Goal: Task Accomplishment & Management: Use online tool/utility

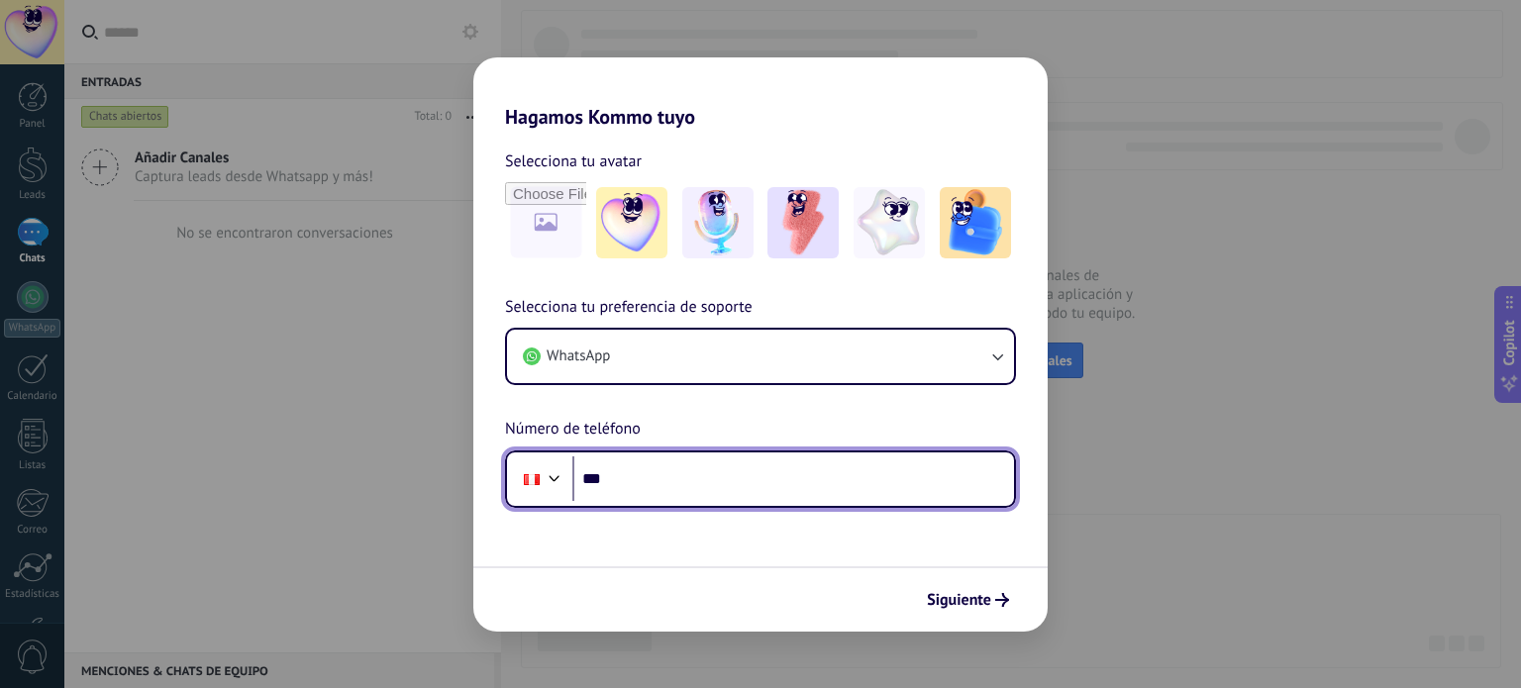
click at [846, 472] on input "***" at bounding box center [794, 480] width 442 height 46
type input "**********"
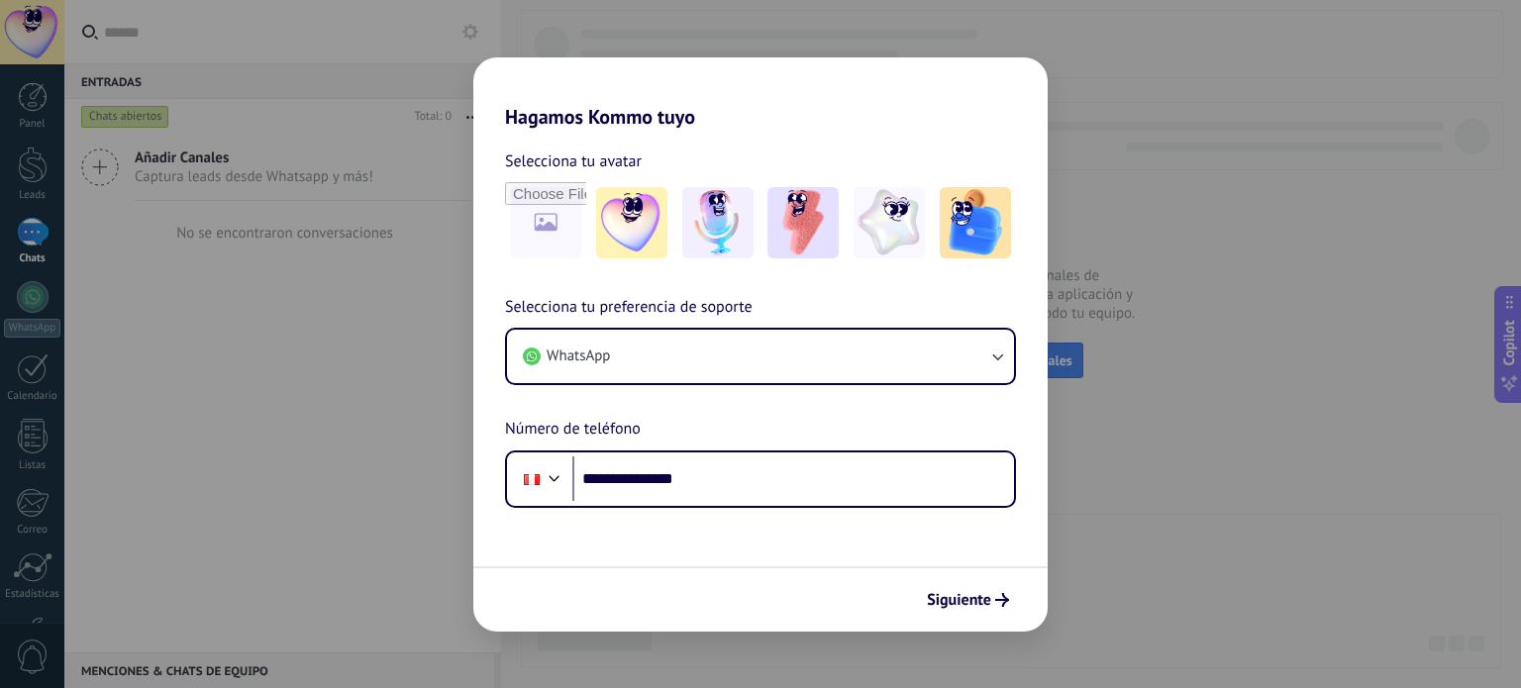
click at [966, 578] on div "Siguiente" at bounding box center [760, 599] width 575 height 65
click at [963, 593] on span "Siguiente" at bounding box center [959, 600] width 64 height 14
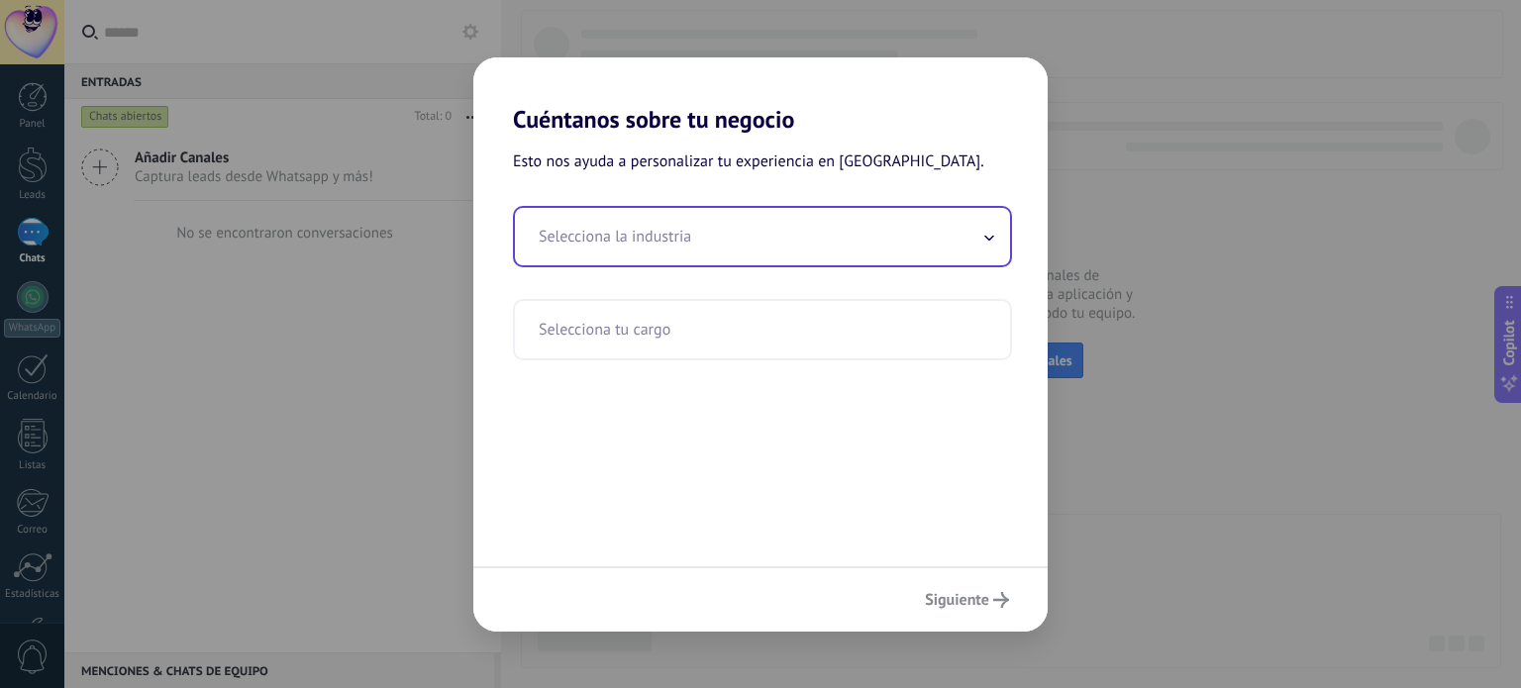
click at [971, 237] on input "text" at bounding box center [762, 236] width 495 height 57
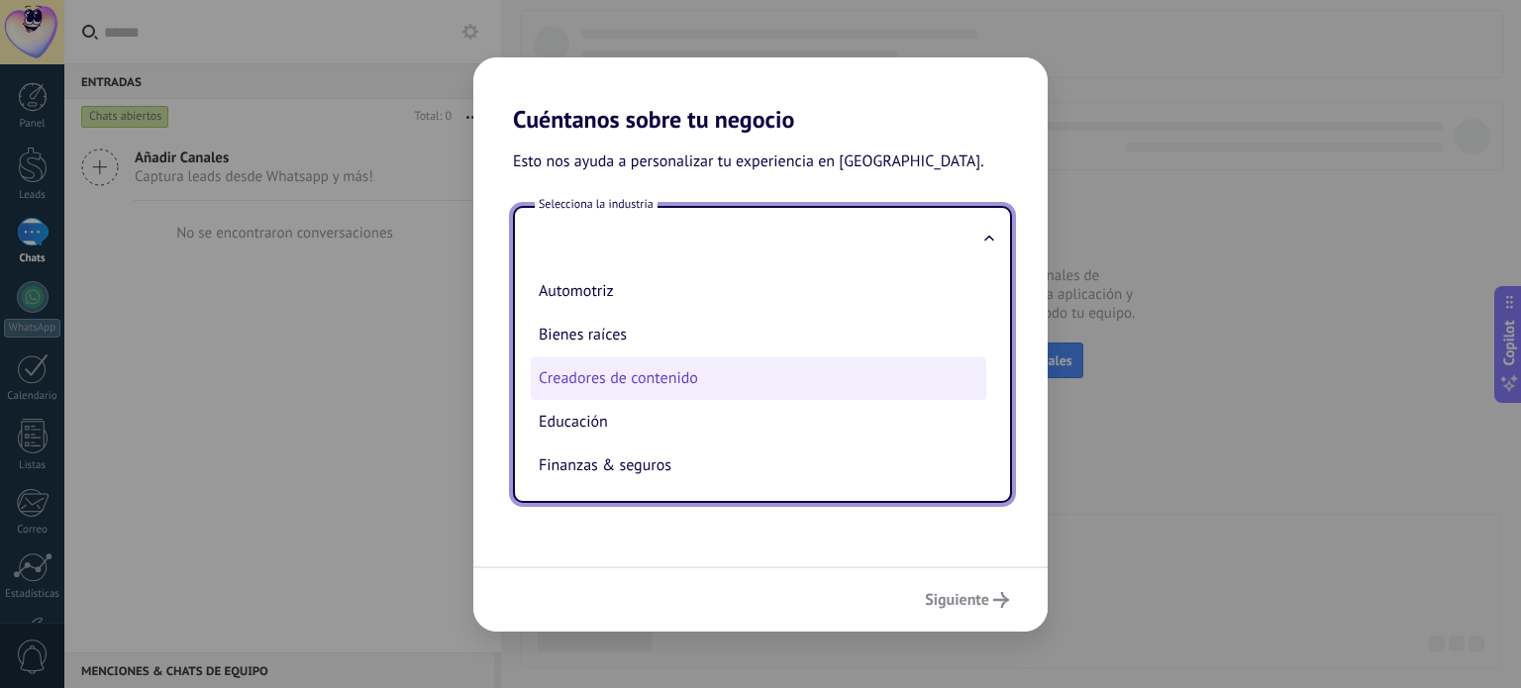
click at [838, 372] on li "Creadores de contenido" at bounding box center [759, 379] width 456 height 44
type input "**********"
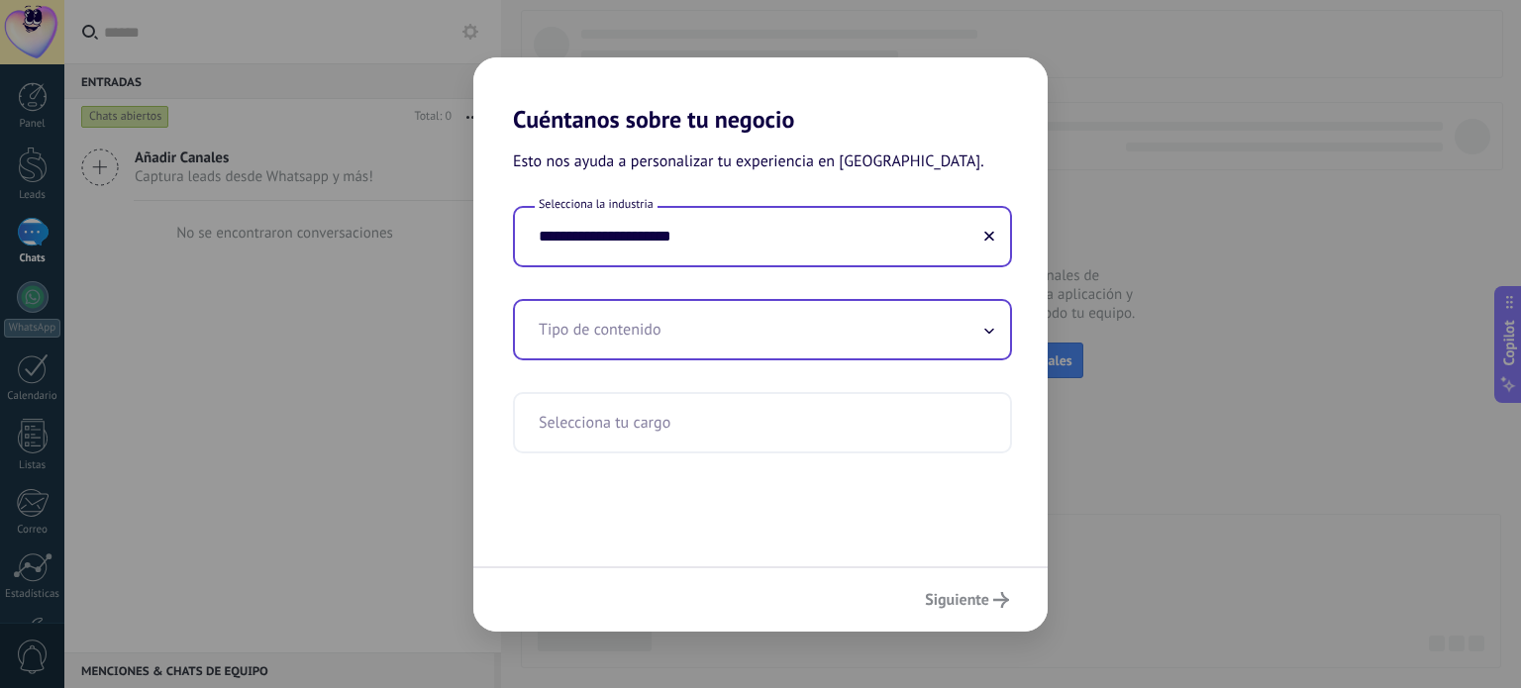
click at [758, 332] on input "text" at bounding box center [762, 329] width 495 height 57
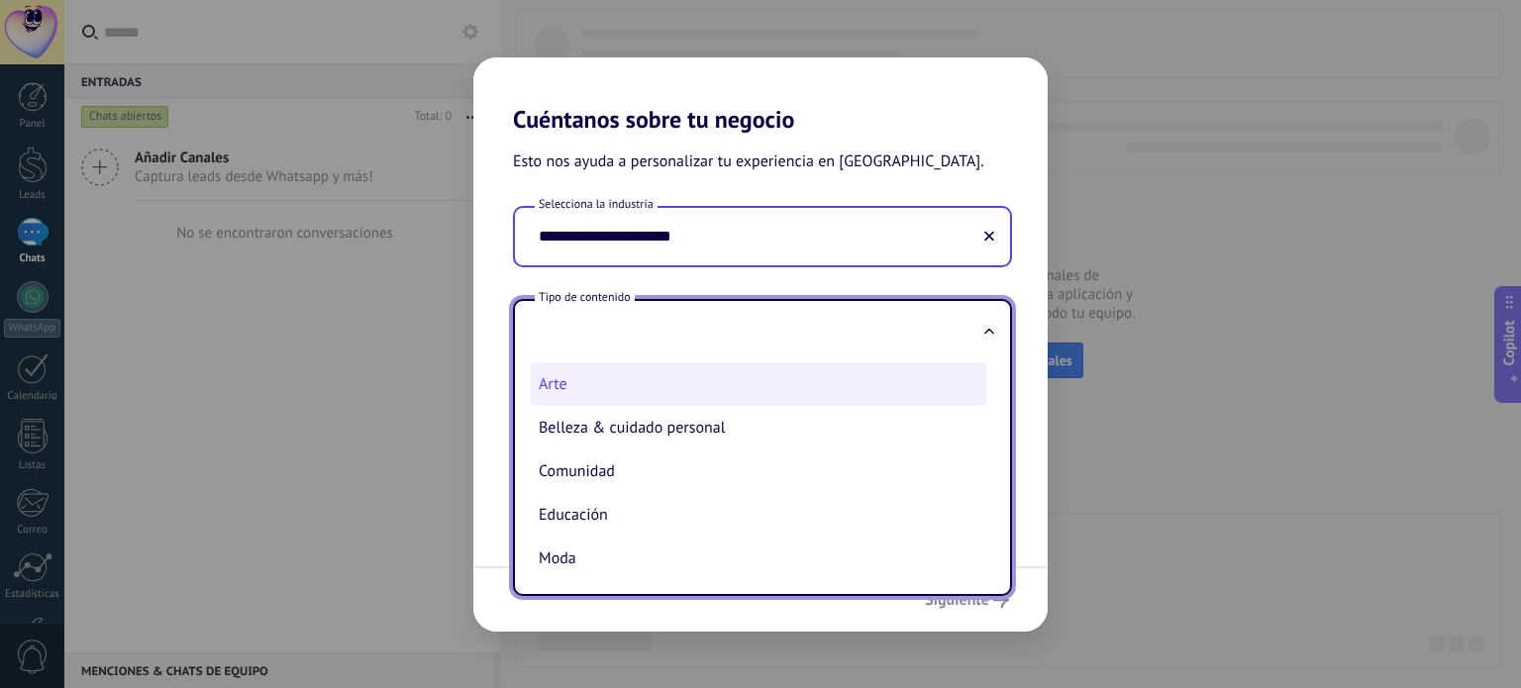
click at [723, 396] on li "Arte" at bounding box center [759, 385] width 456 height 44
type input "****"
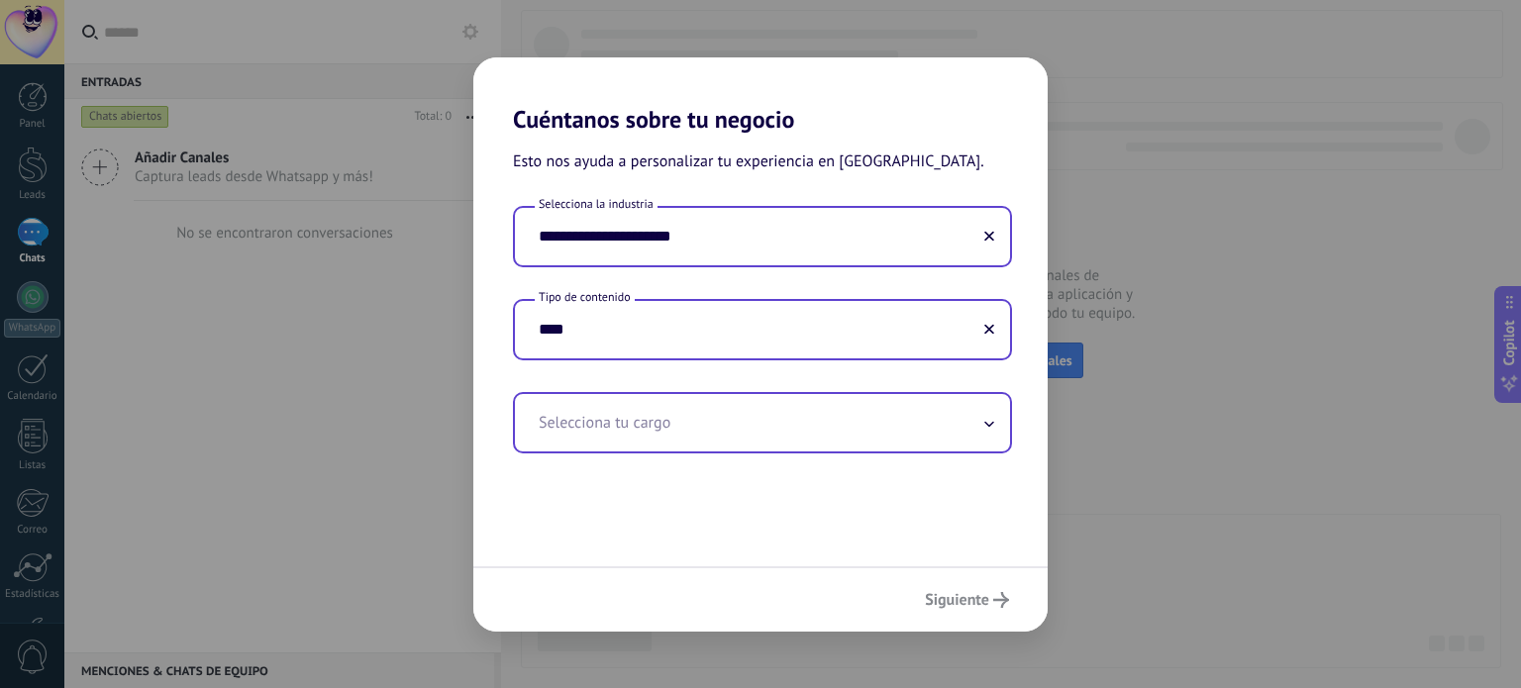
click at [703, 431] on input "text" at bounding box center [762, 422] width 495 height 57
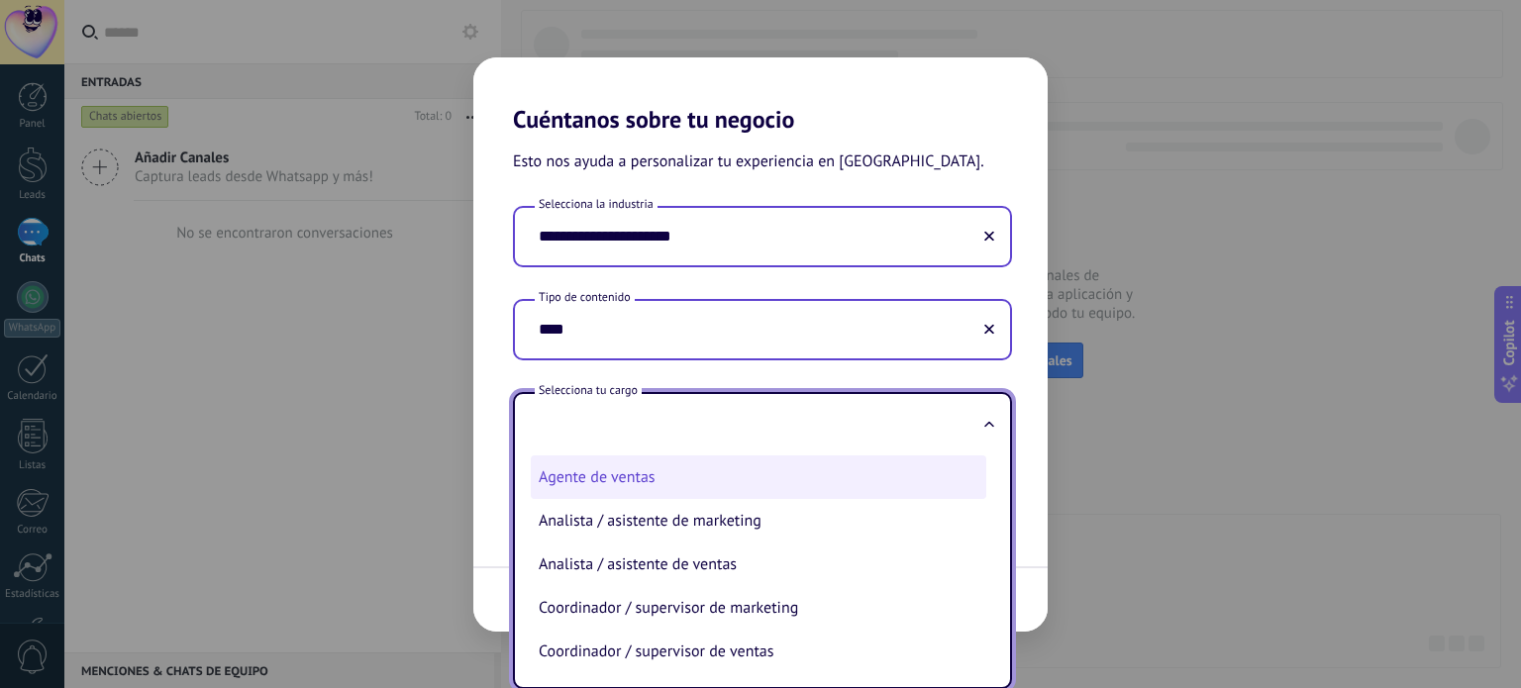
click at [703, 469] on li "Agente de ventas" at bounding box center [759, 478] width 456 height 44
type input "**********"
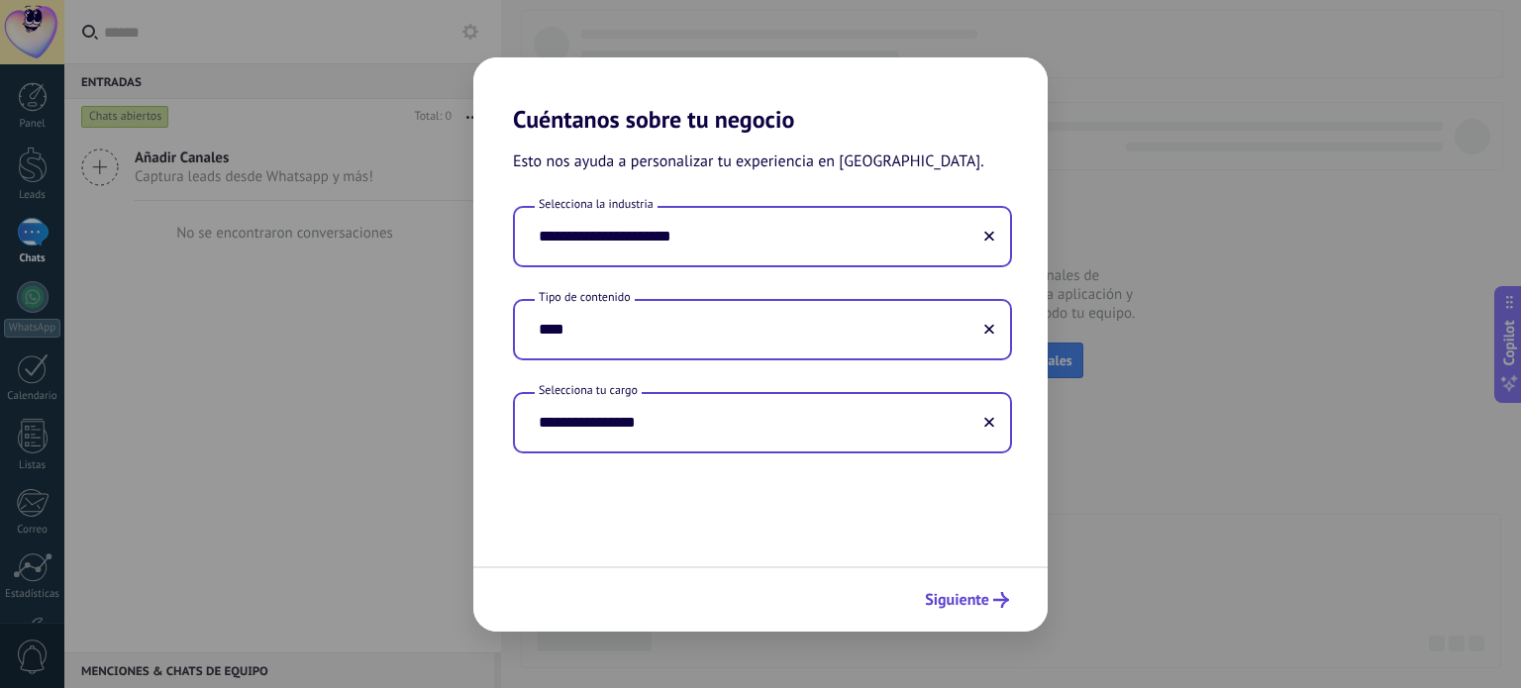
click at [971, 593] on span "Siguiente" at bounding box center [957, 600] width 64 height 14
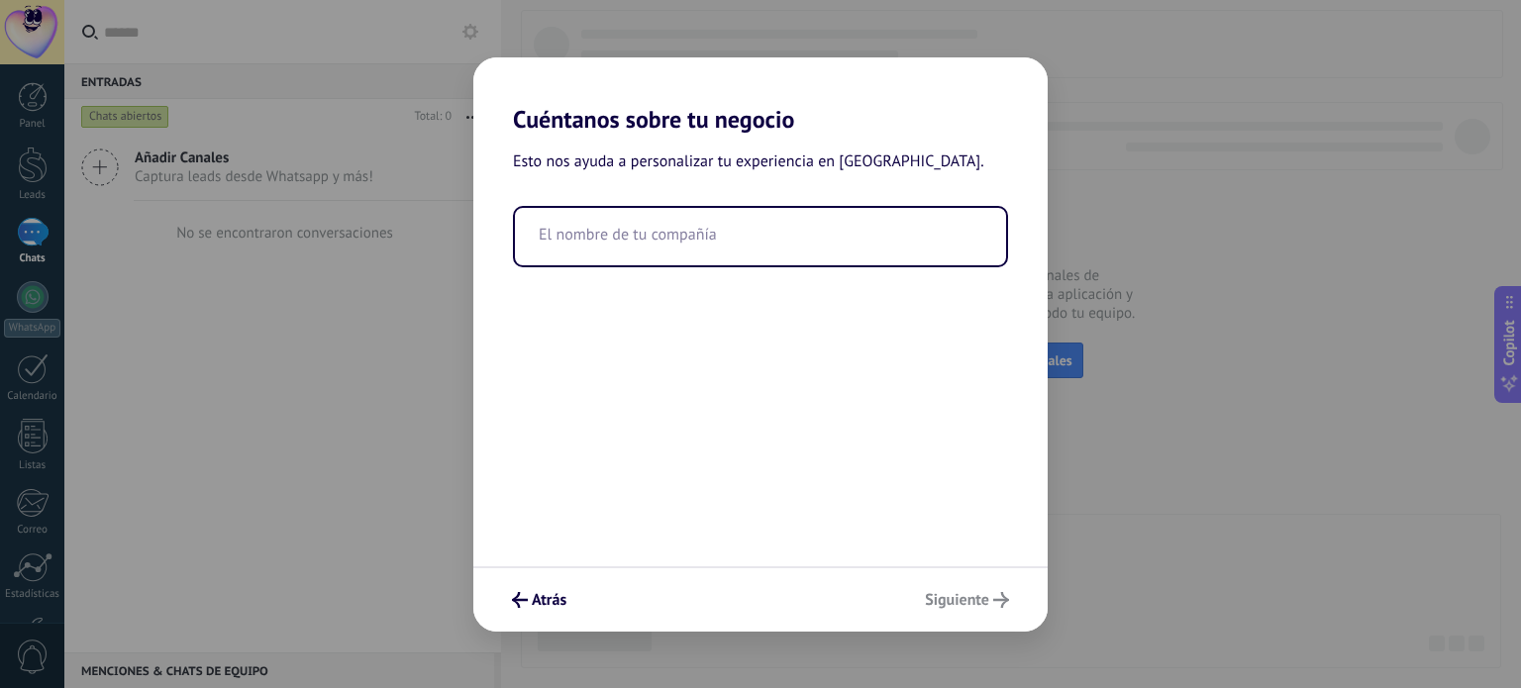
click at [971, 593] on div "Atrás Siguiente" at bounding box center [760, 599] width 575 height 65
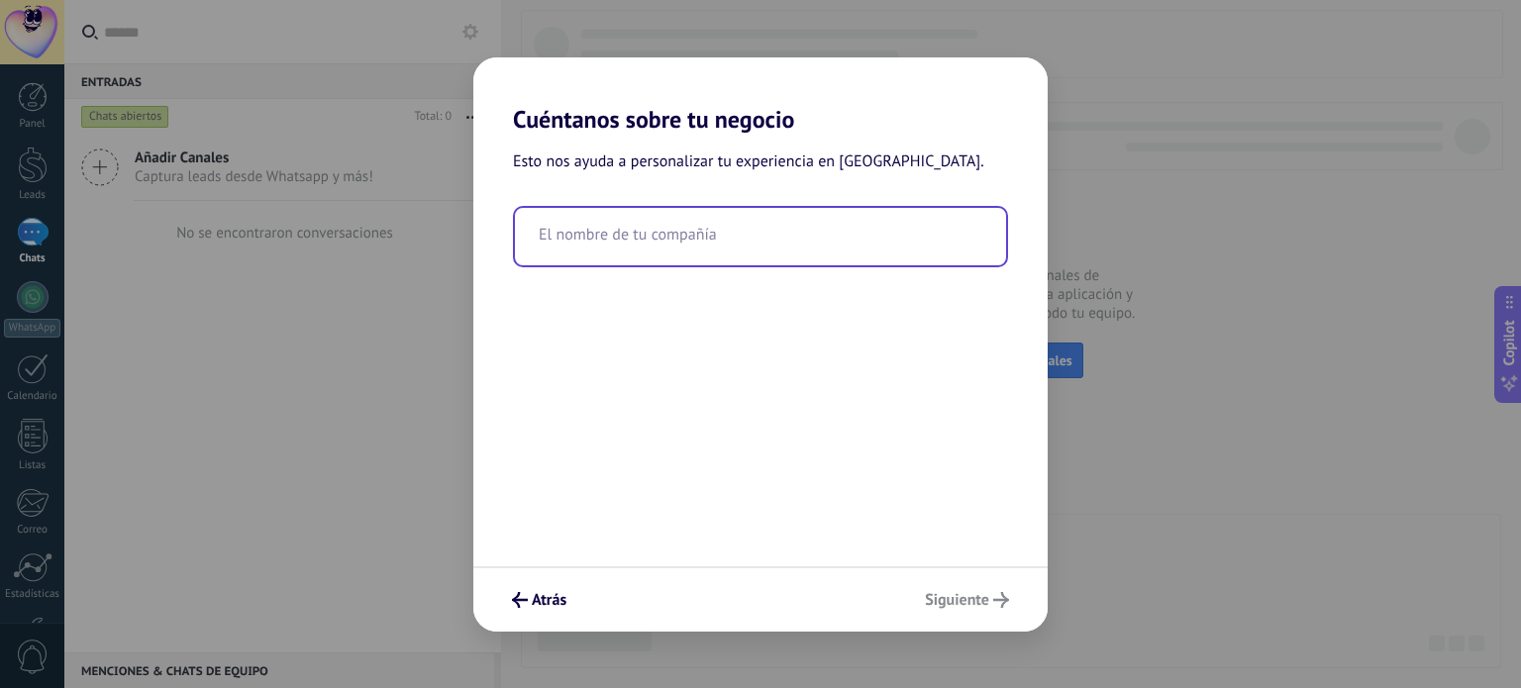
click at [760, 238] on input "text" at bounding box center [760, 236] width 491 height 57
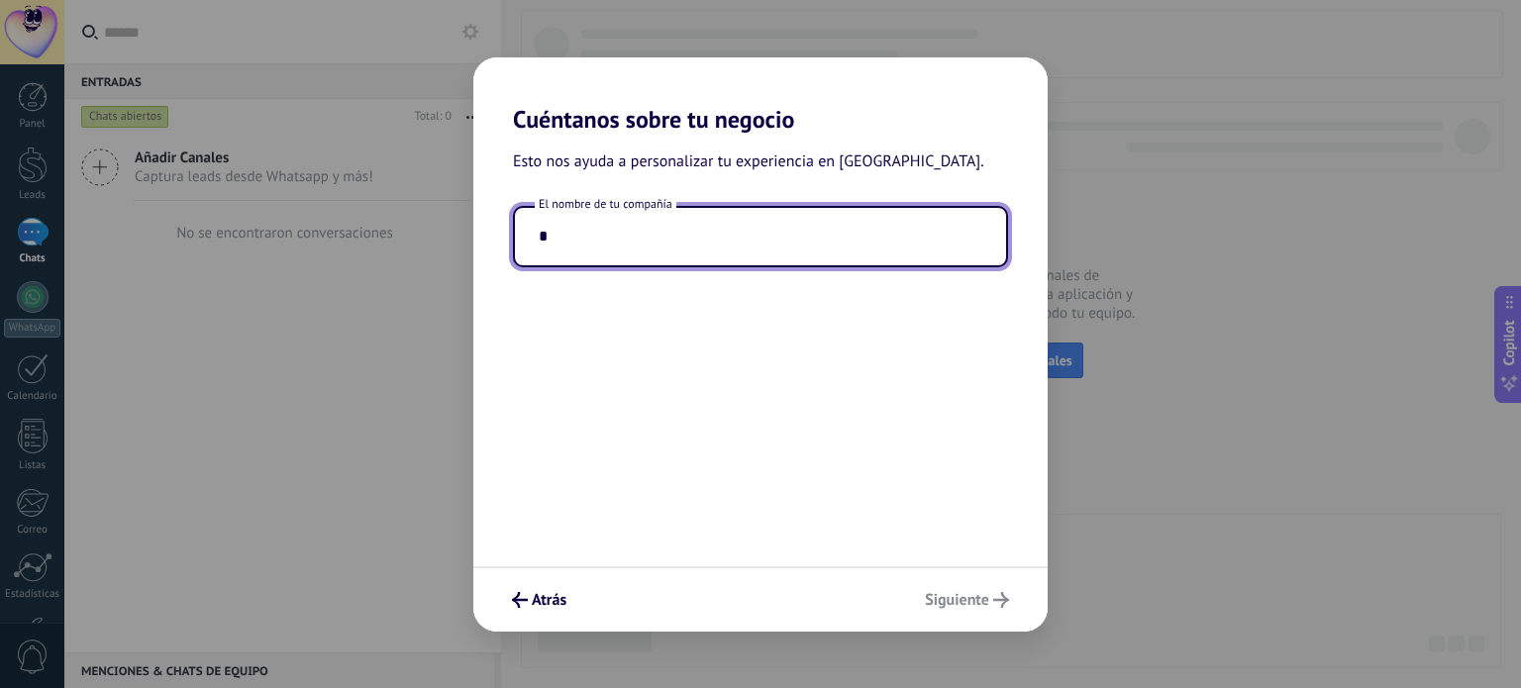
type input "*"
click at [974, 620] on div "Atrás Siguiente" at bounding box center [760, 599] width 575 height 65
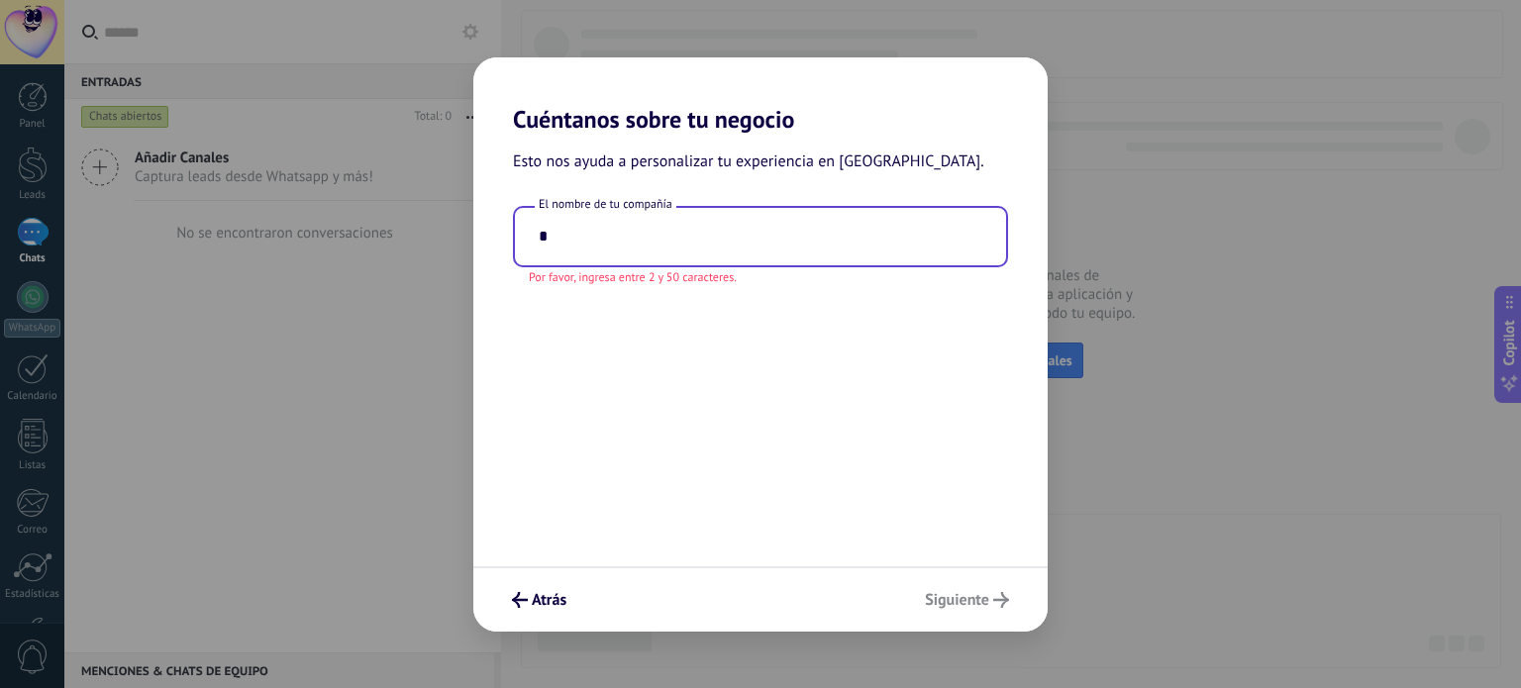
click at [697, 249] on input "*" at bounding box center [760, 236] width 491 height 57
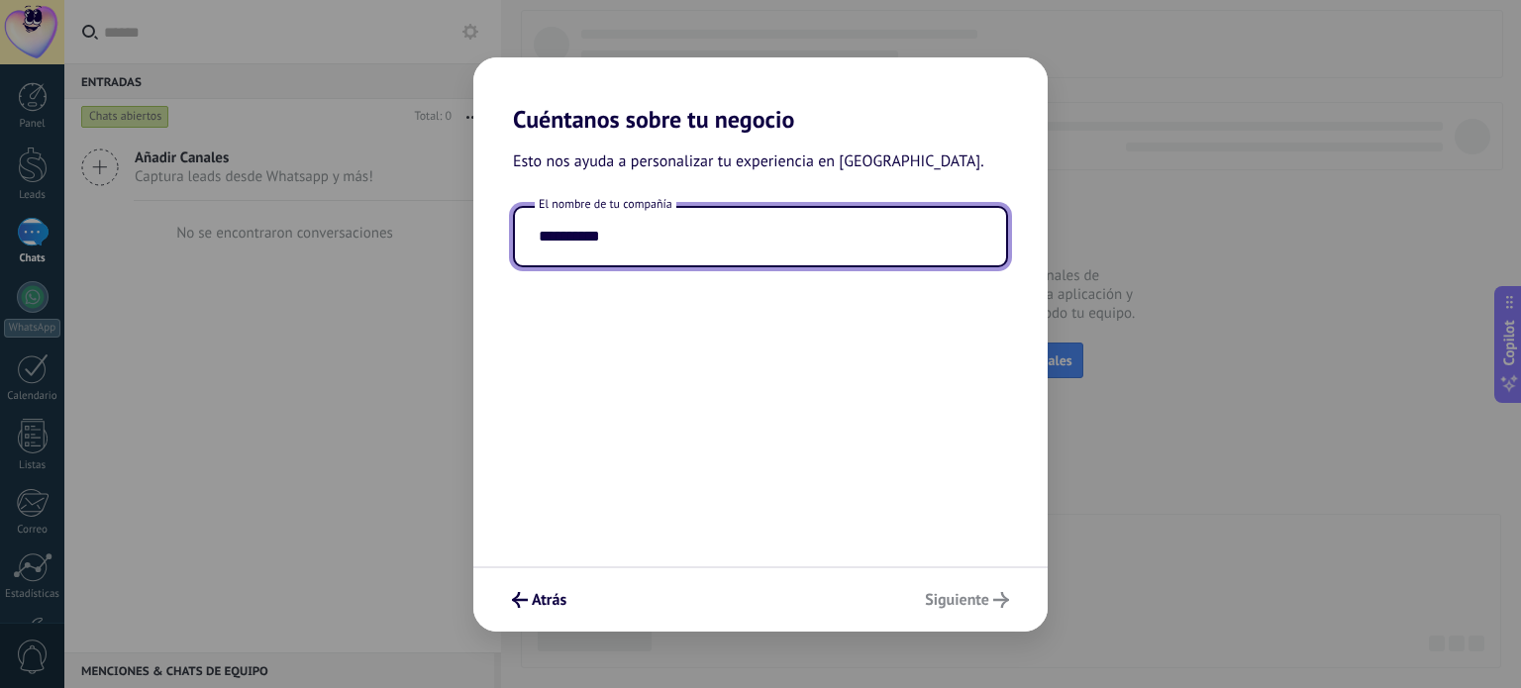
type input "**********"
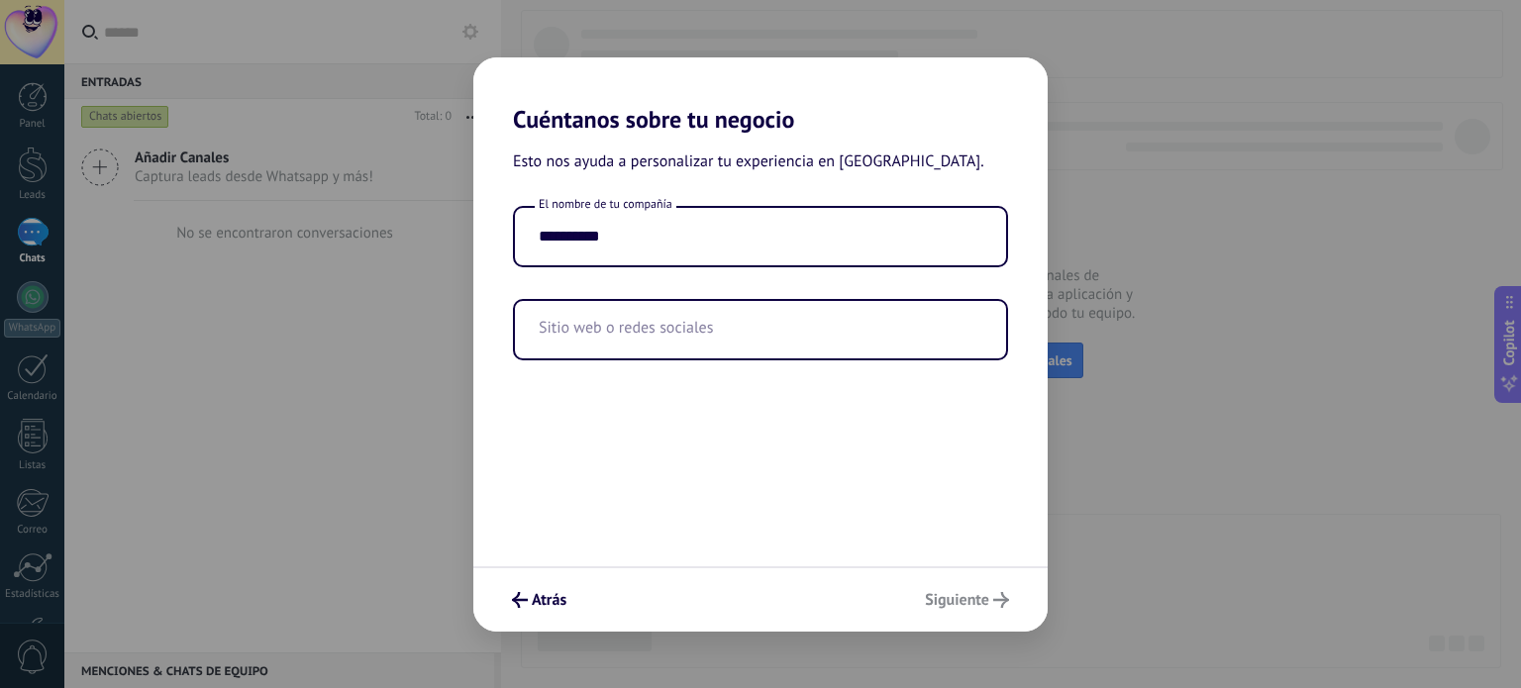
click at [958, 603] on div "Atrás Siguiente" at bounding box center [760, 599] width 575 height 65
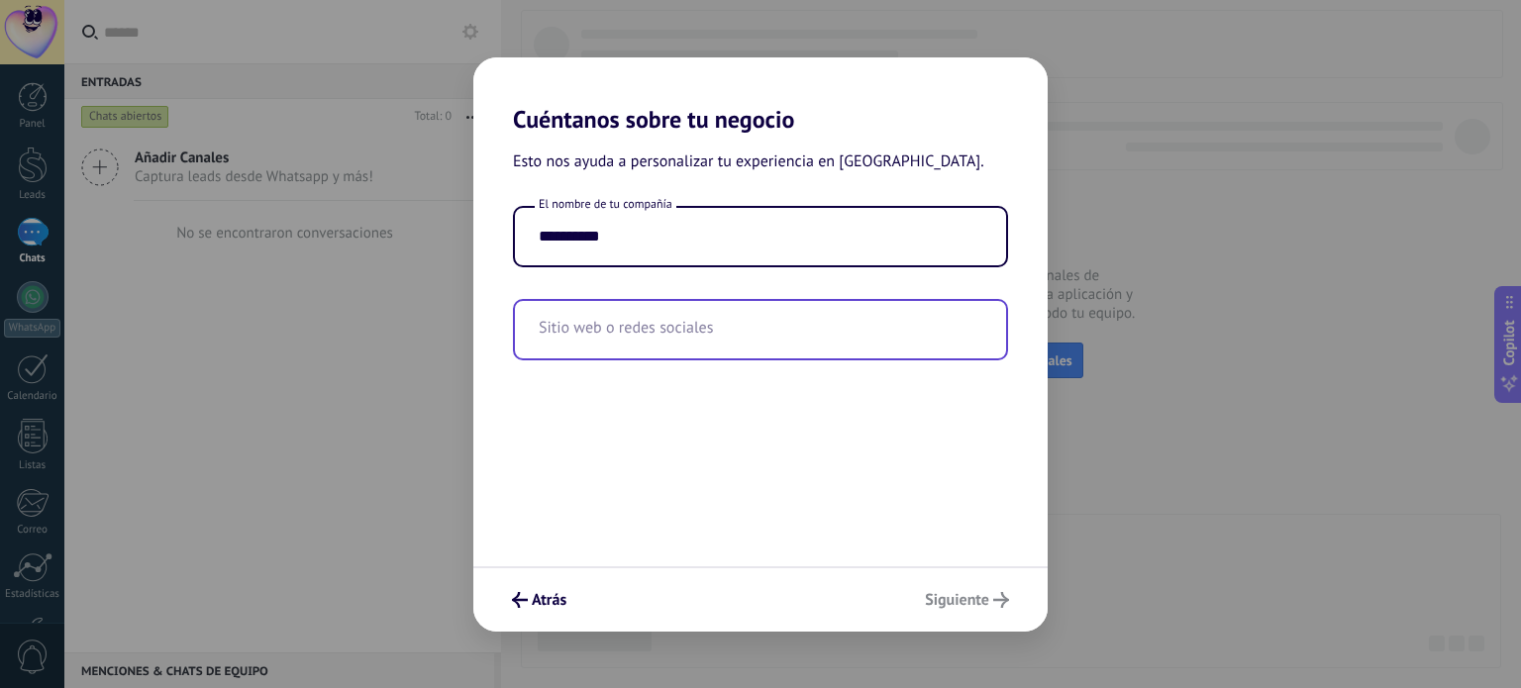
click at [801, 316] on input "text" at bounding box center [760, 329] width 491 height 57
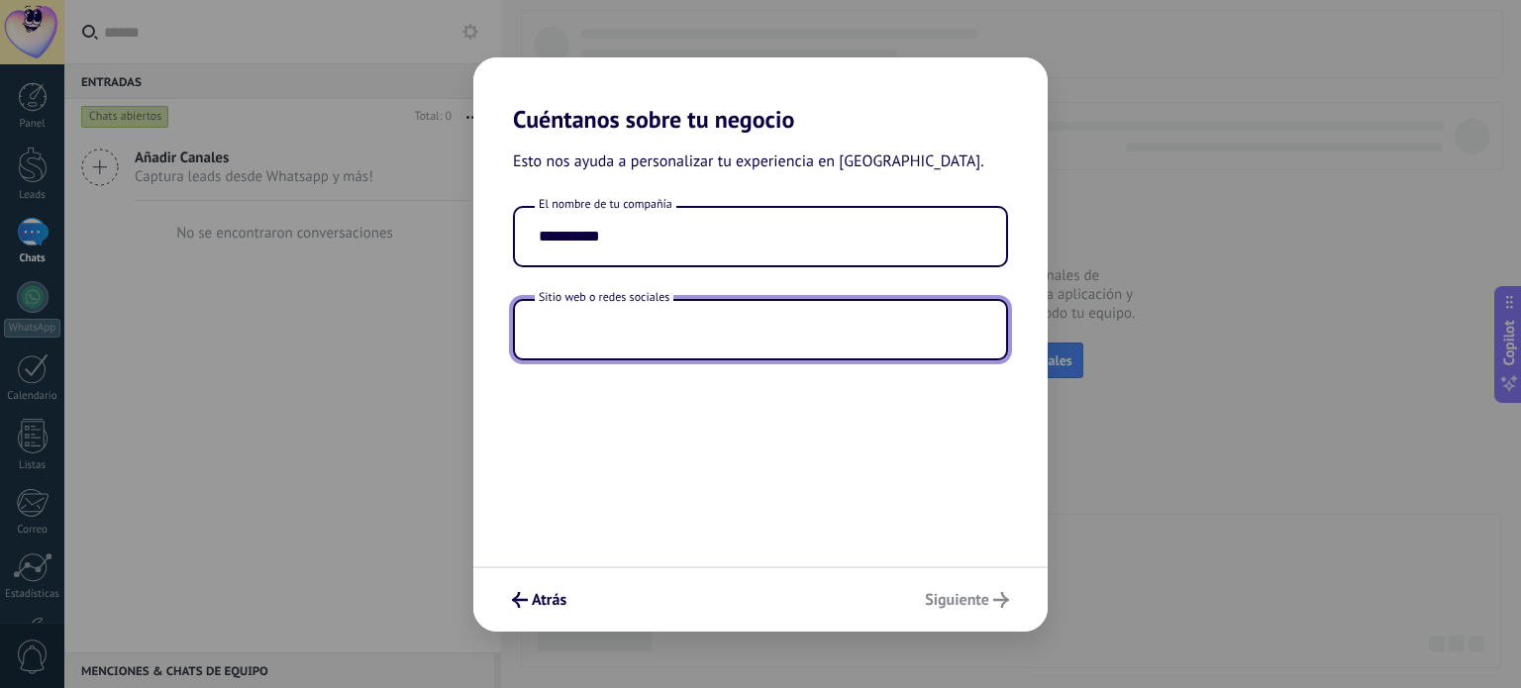
type input "*"
click at [804, 542] on div "**********" at bounding box center [760, 350] width 575 height 433
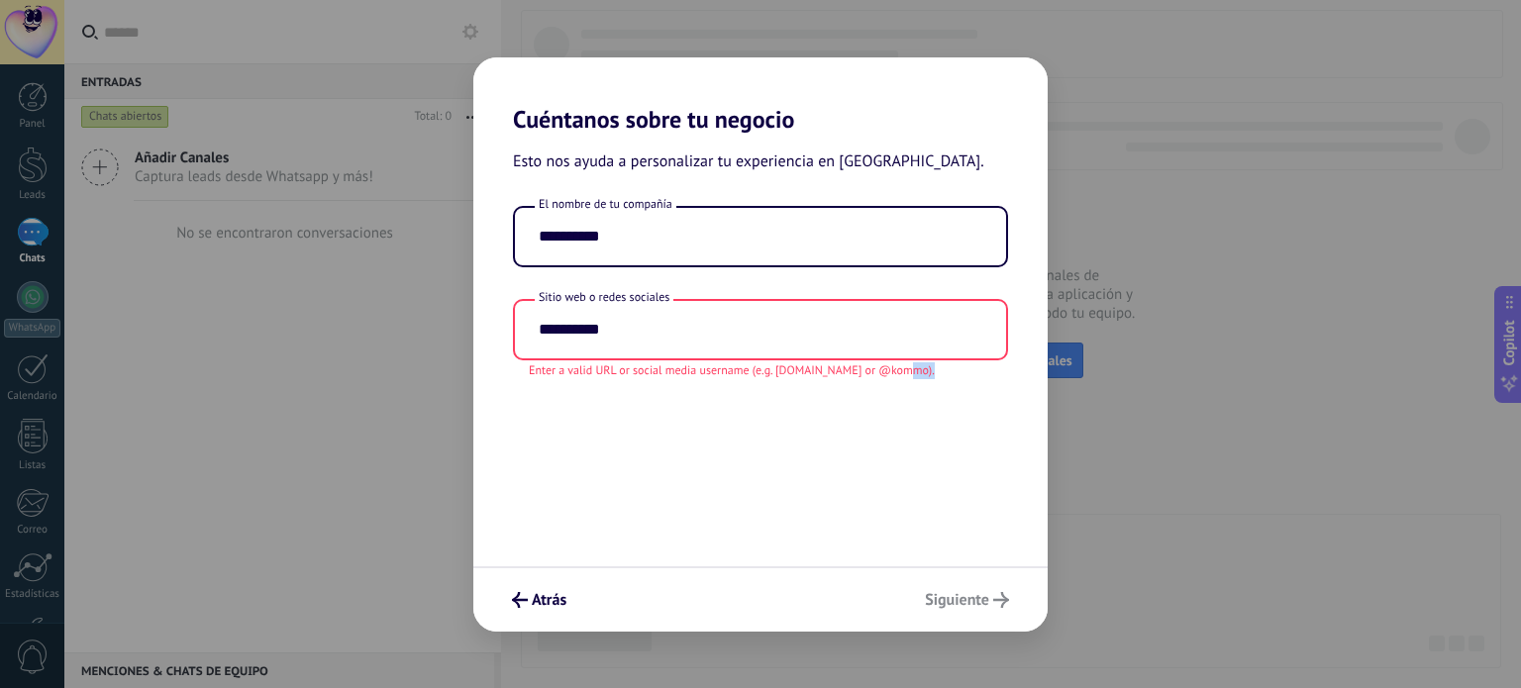
click at [804, 542] on div "**********" at bounding box center [760, 350] width 575 height 433
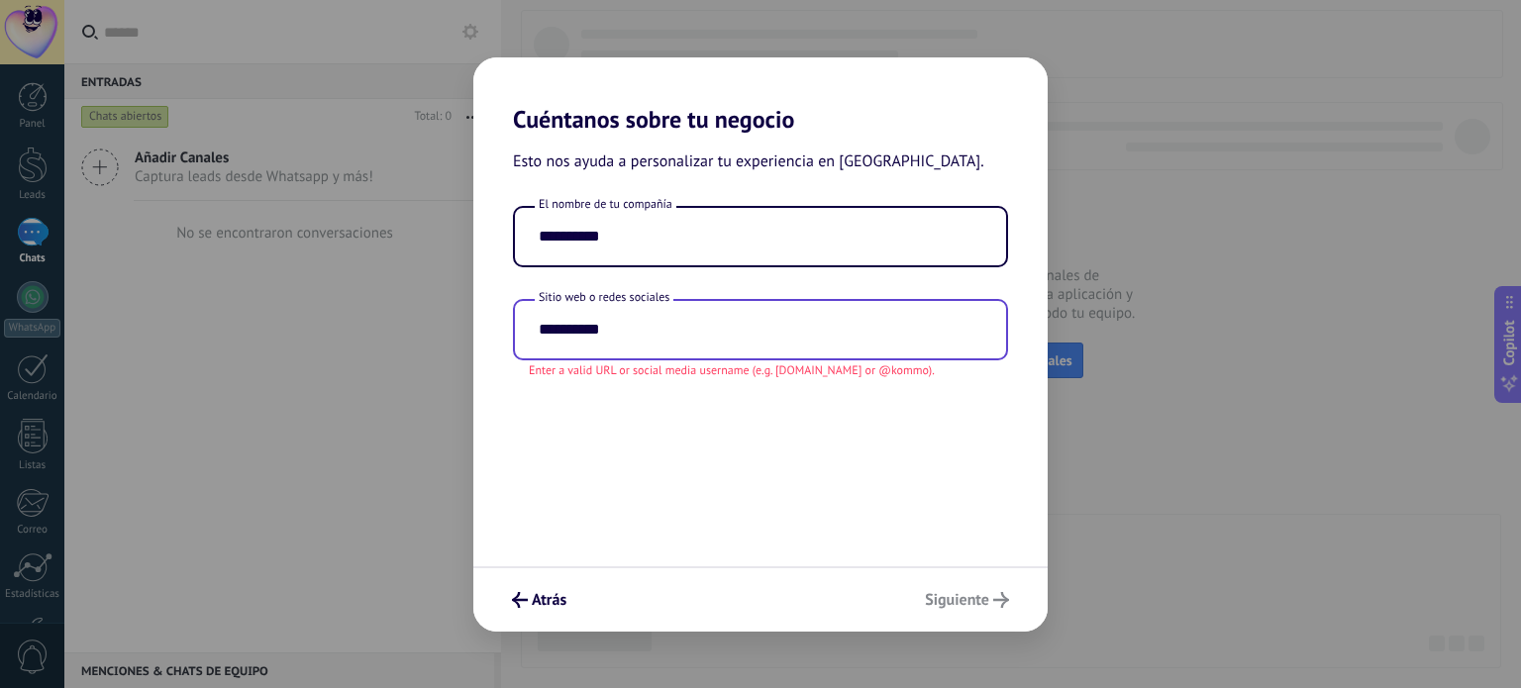
click at [826, 318] on input "**********" at bounding box center [760, 329] width 491 height 57
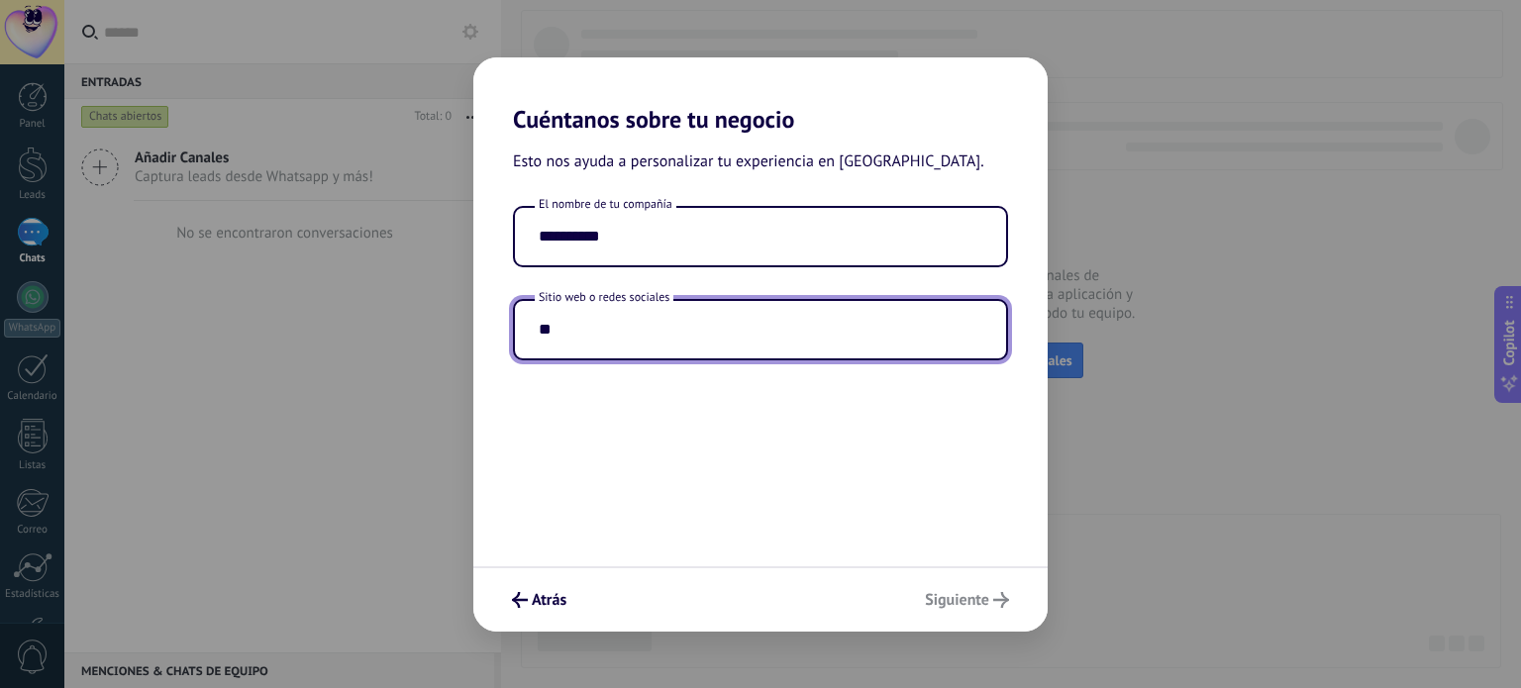
type input "*"
type input "*********"
click at [836, 419] on div "**********" at bounding box center [760, 350] width 575 height 433
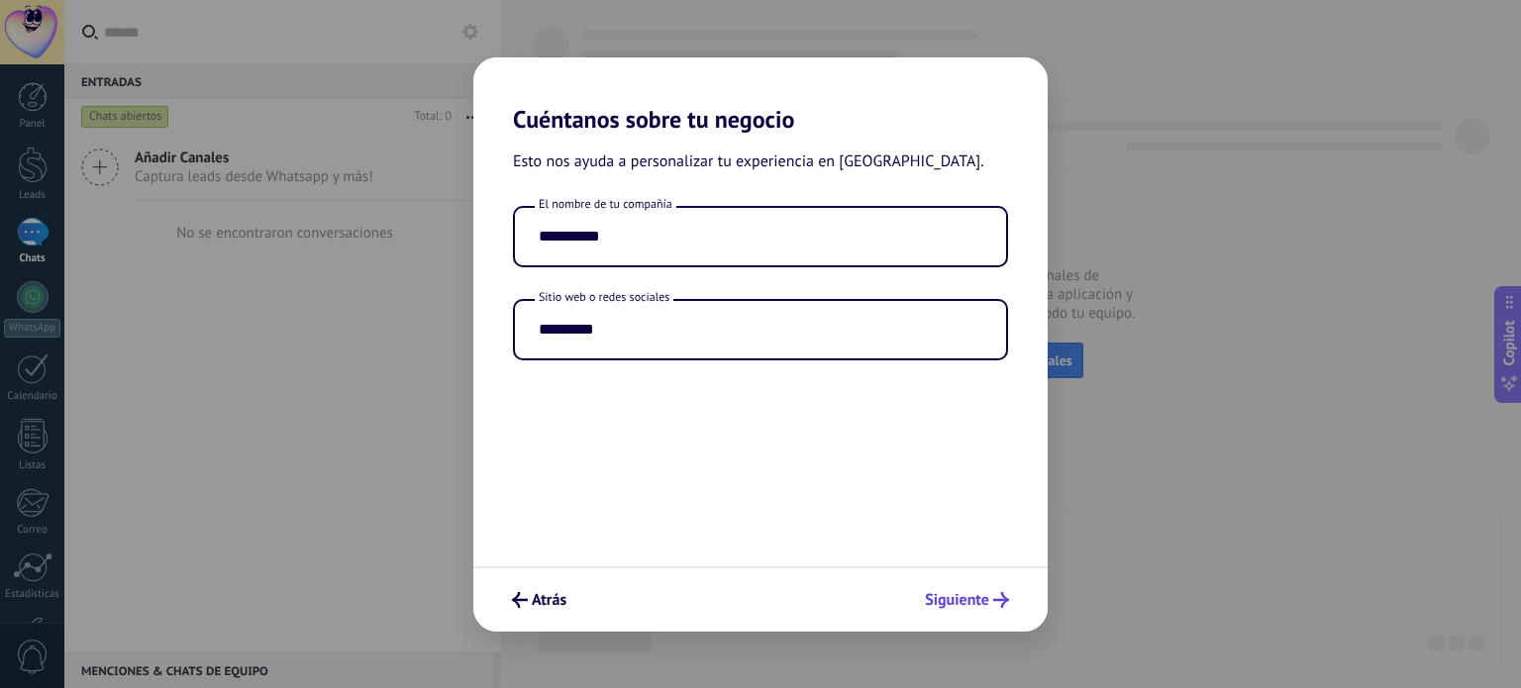
click at [982, 616] on button "Siguiente" at bounding box center [967, 600] width 102 height 34
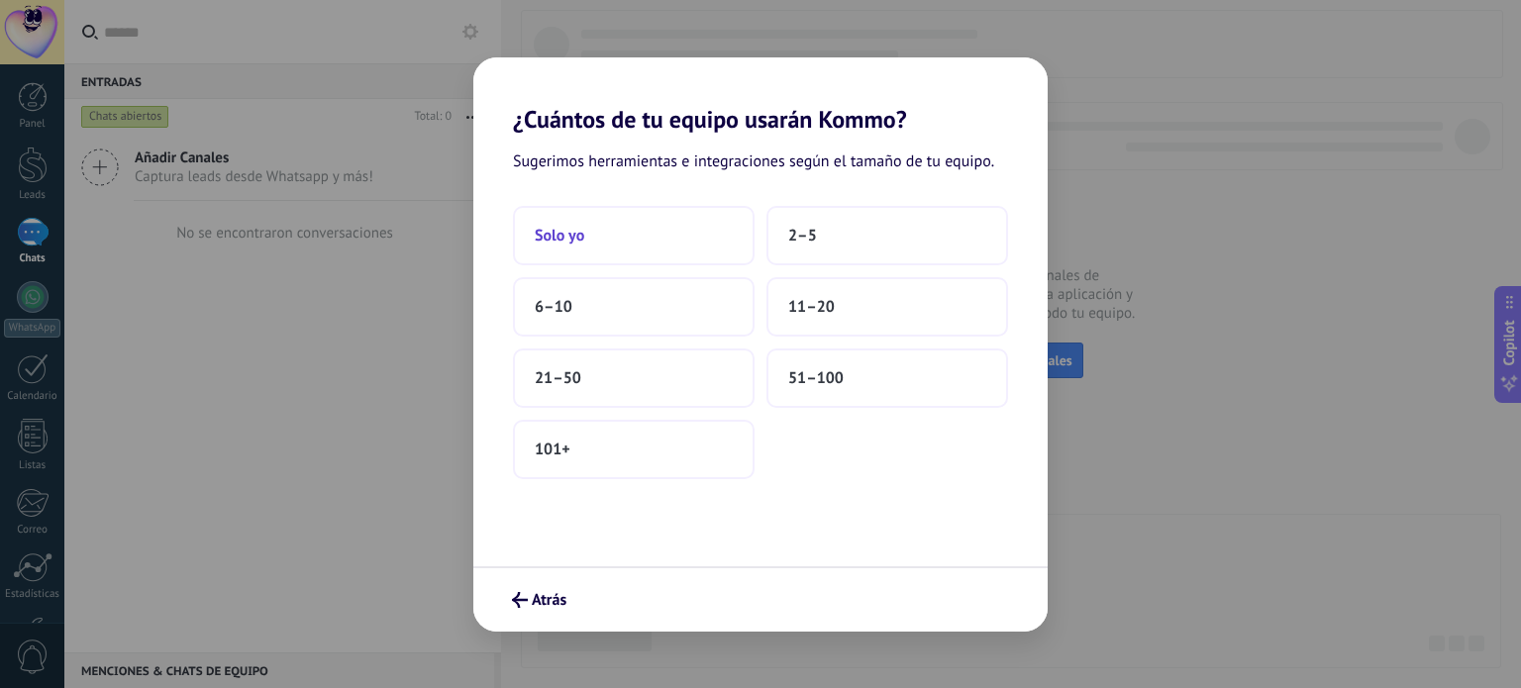
click at [674, 233] on button "Solo yo" at bounding box center [634, 235] width 242 height 59
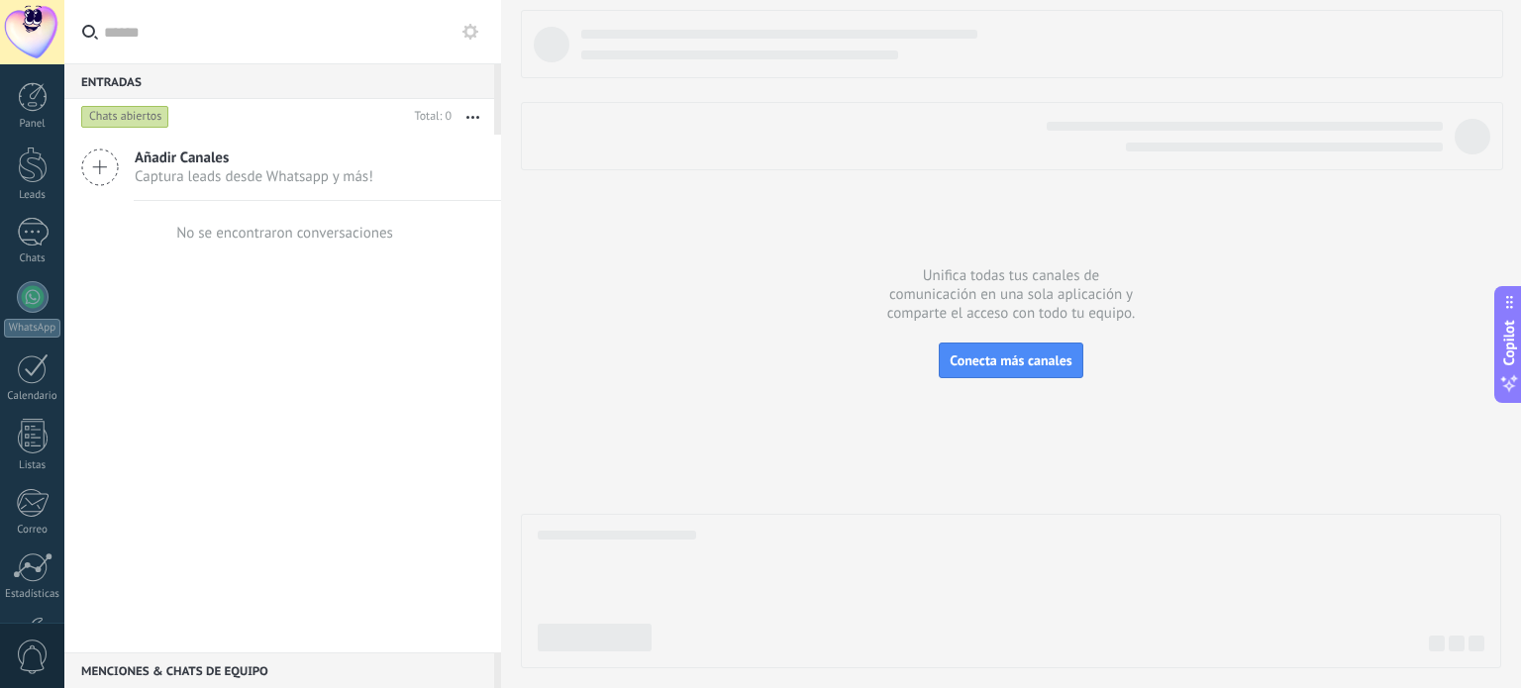
scroll to position [135, 0]
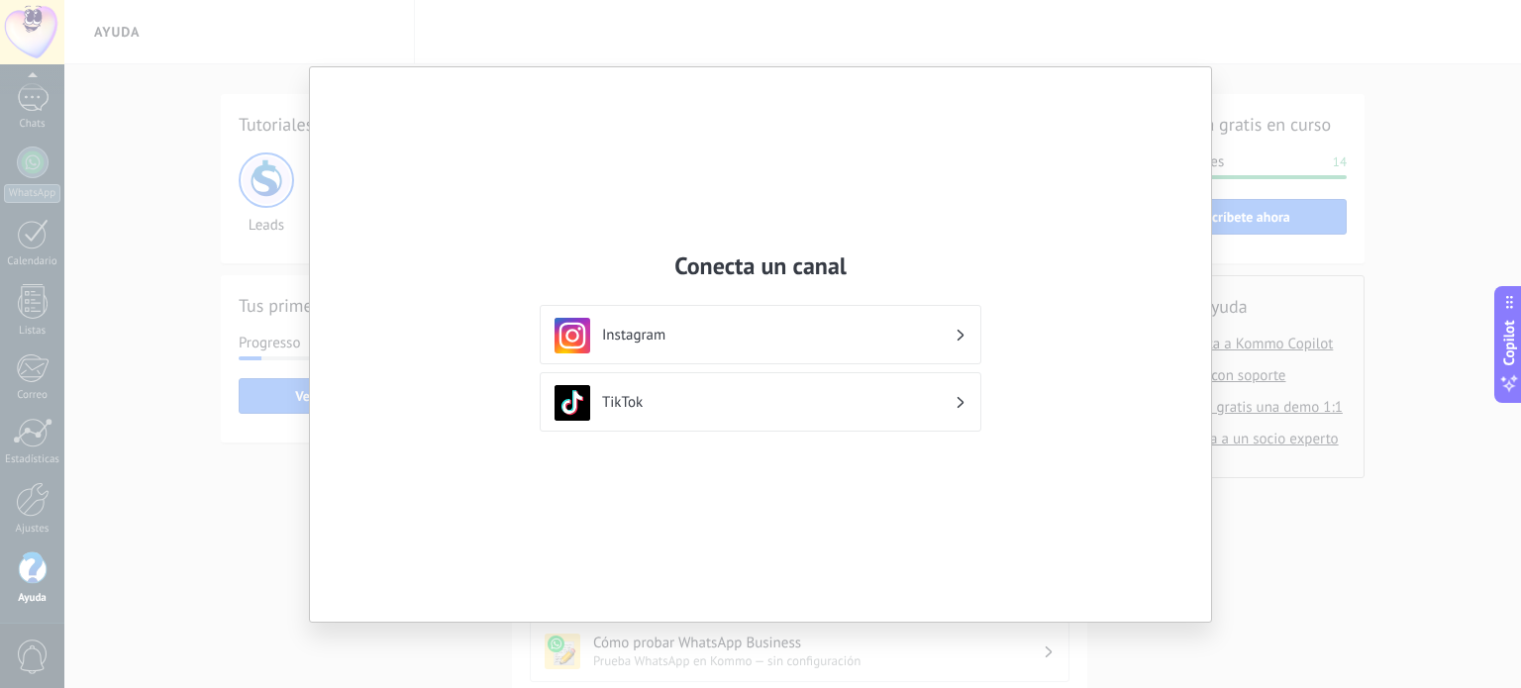
click at [1156, 383] on div "Conecta un canal Instagram TikTok" at bounding box center [760, 344] width 901 height 555
click at [1017, 244] on div "Conecta un canal Instagram TikTok" at bounding box center [760, 344] width 901 height 555
click at [1282, 151] on div "Conecta un canal Instagram TikTok" at bounding box center [760, 344] width 1521 height 688
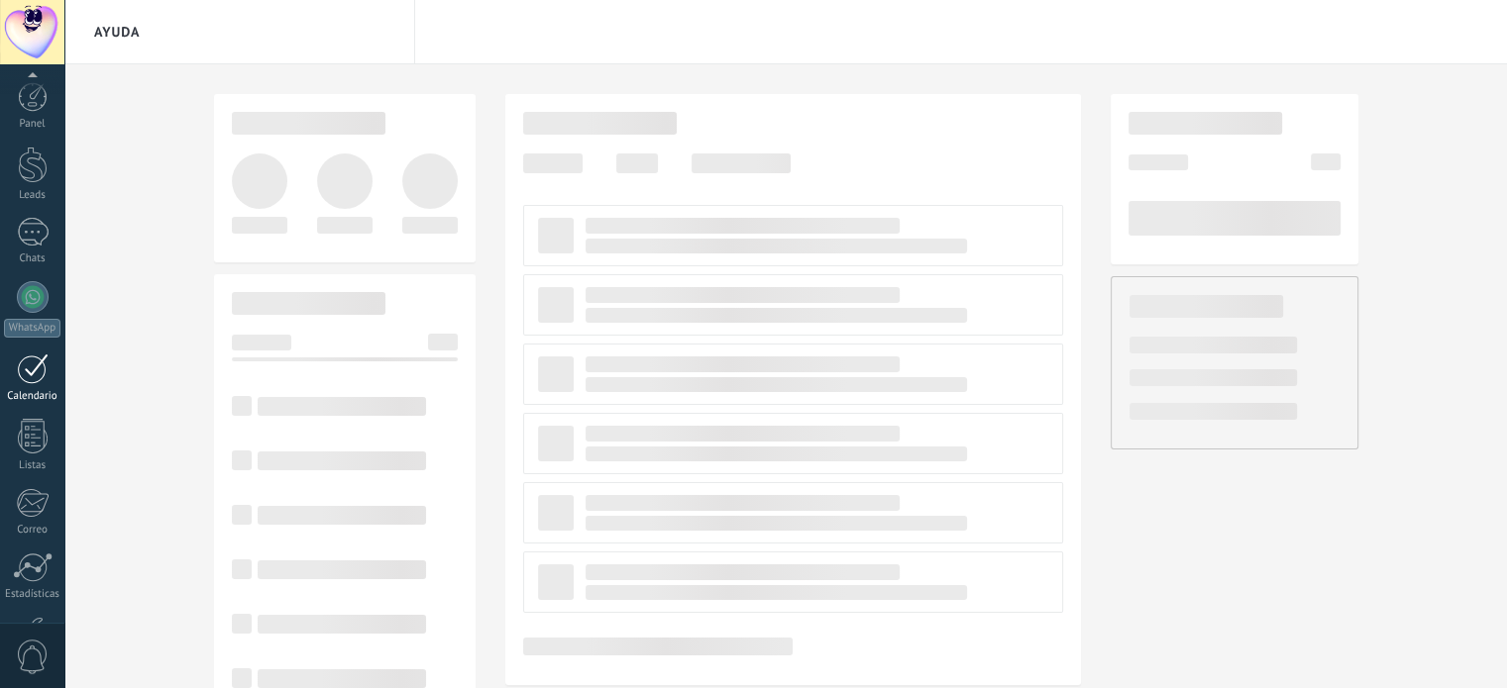
click at [30, 256] on div "Panel Leads Chats WhatsApp Clientes" at bounding box center [32, 421] width 64 height 678
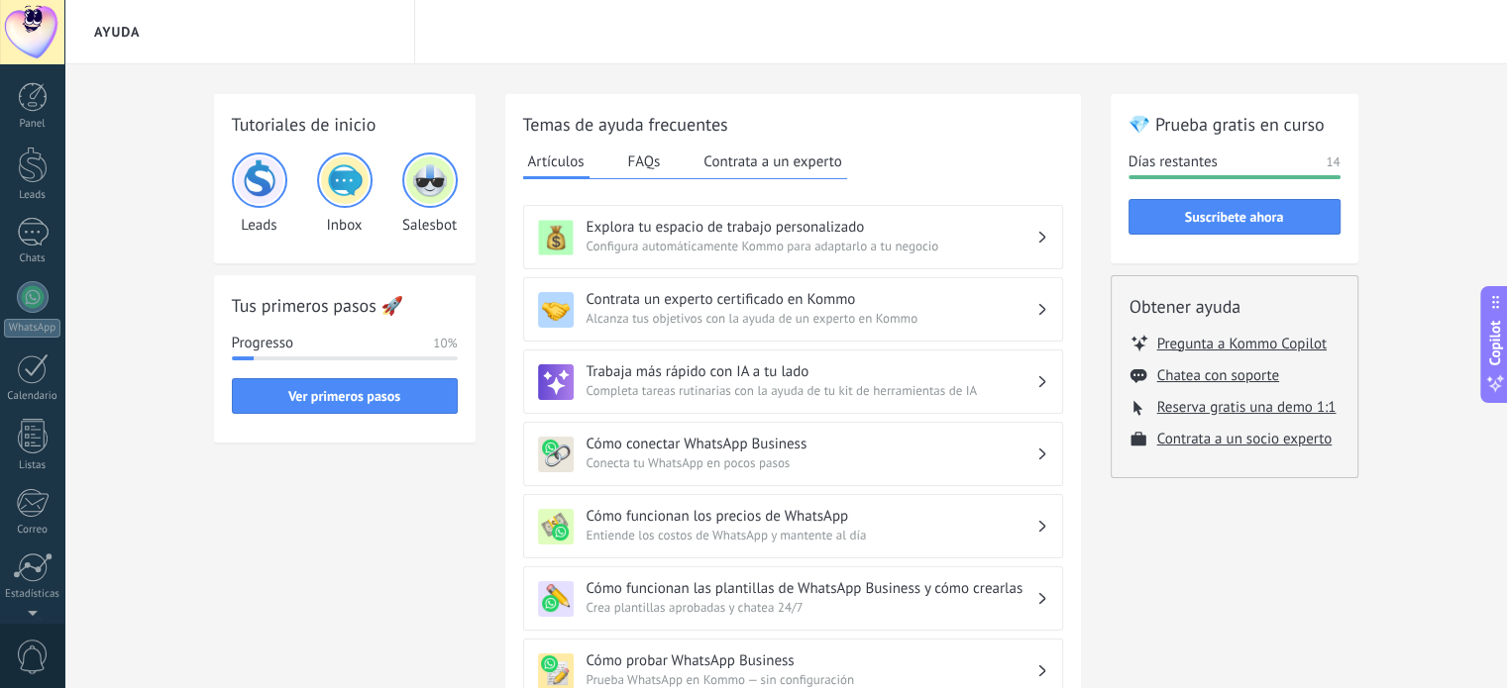
click at [0, 207] on div "Panel Leads Chats WhatsApp Clientes" at bounding box center [32, 421] width 64 height 678
click at [54, 241] on link "Chats" at bounding box center [32, 242] width 64 height 48
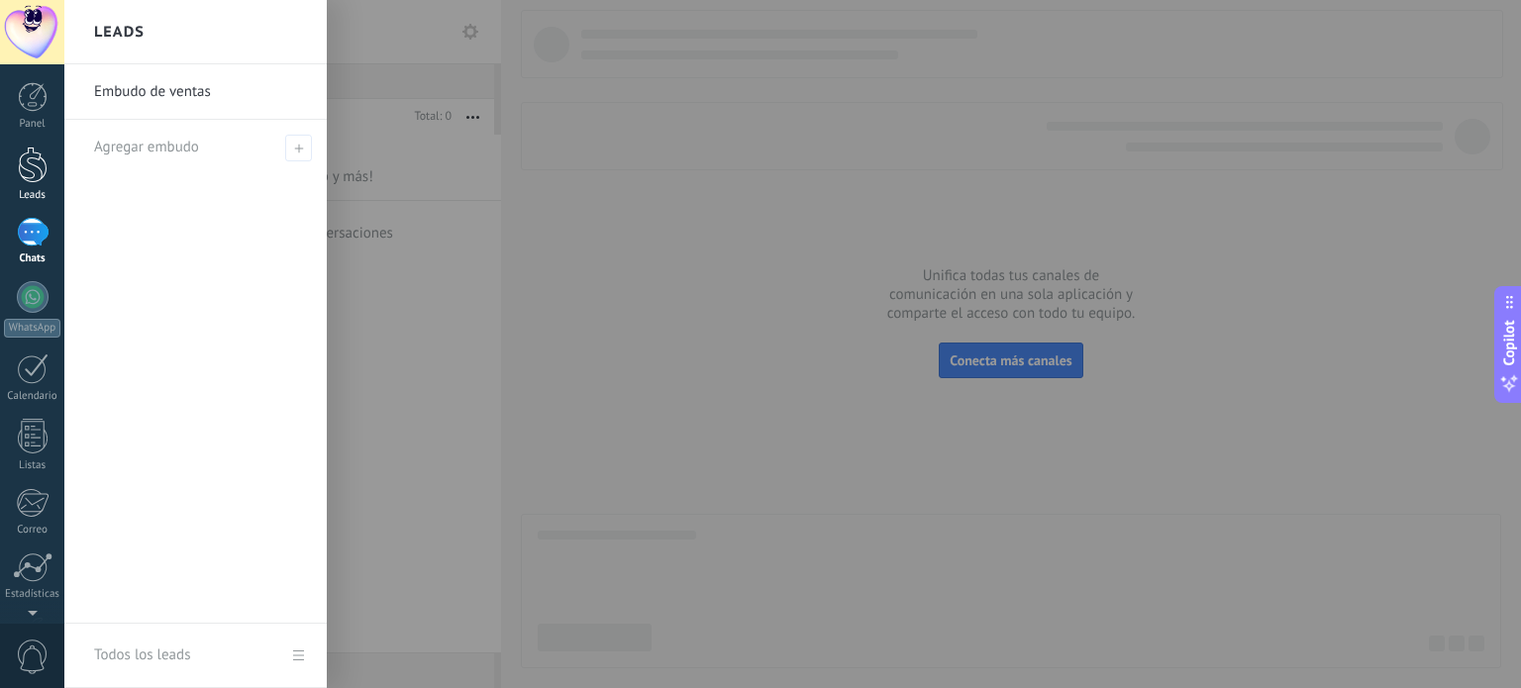
click at [47, 181] on div at bounding box center [33, 165] width 30 height 37
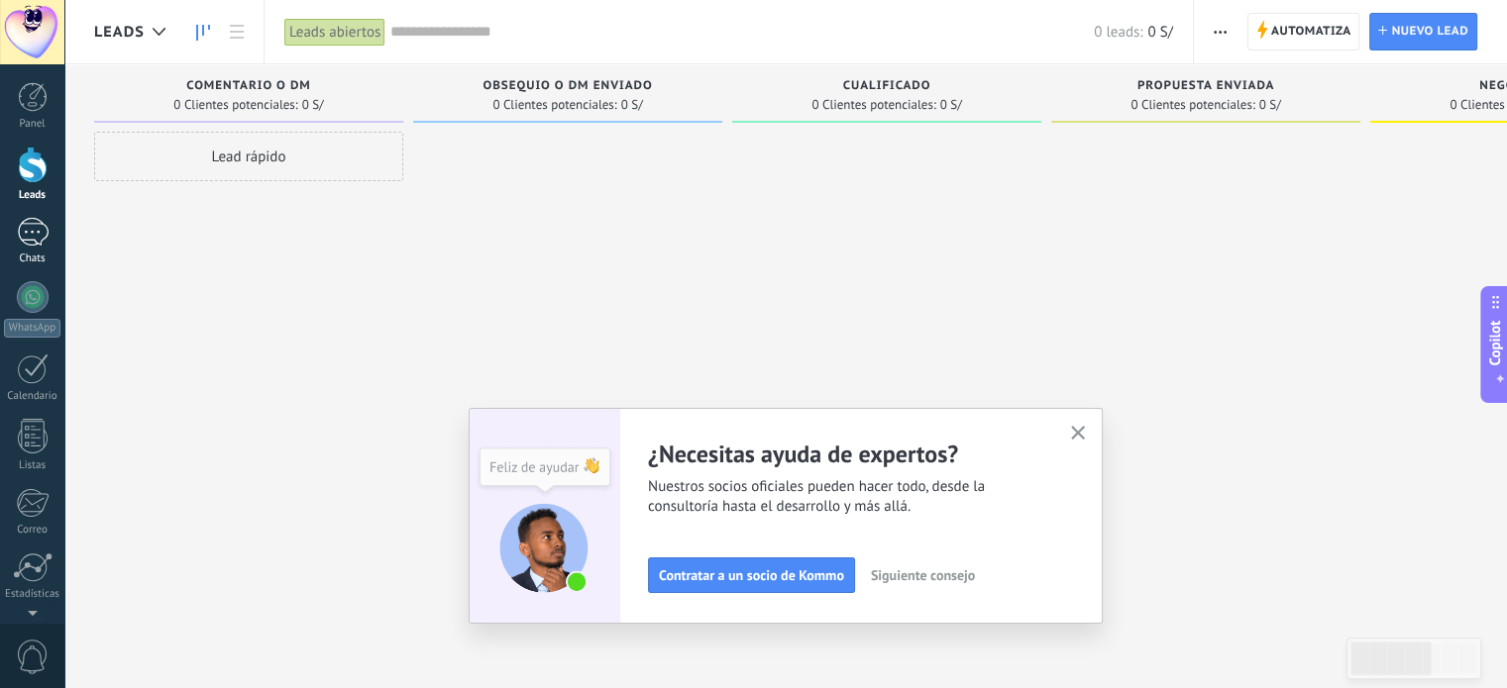
click at [13, 261] on div "Chats" at bounding box center [32, 259] width 57 height 13
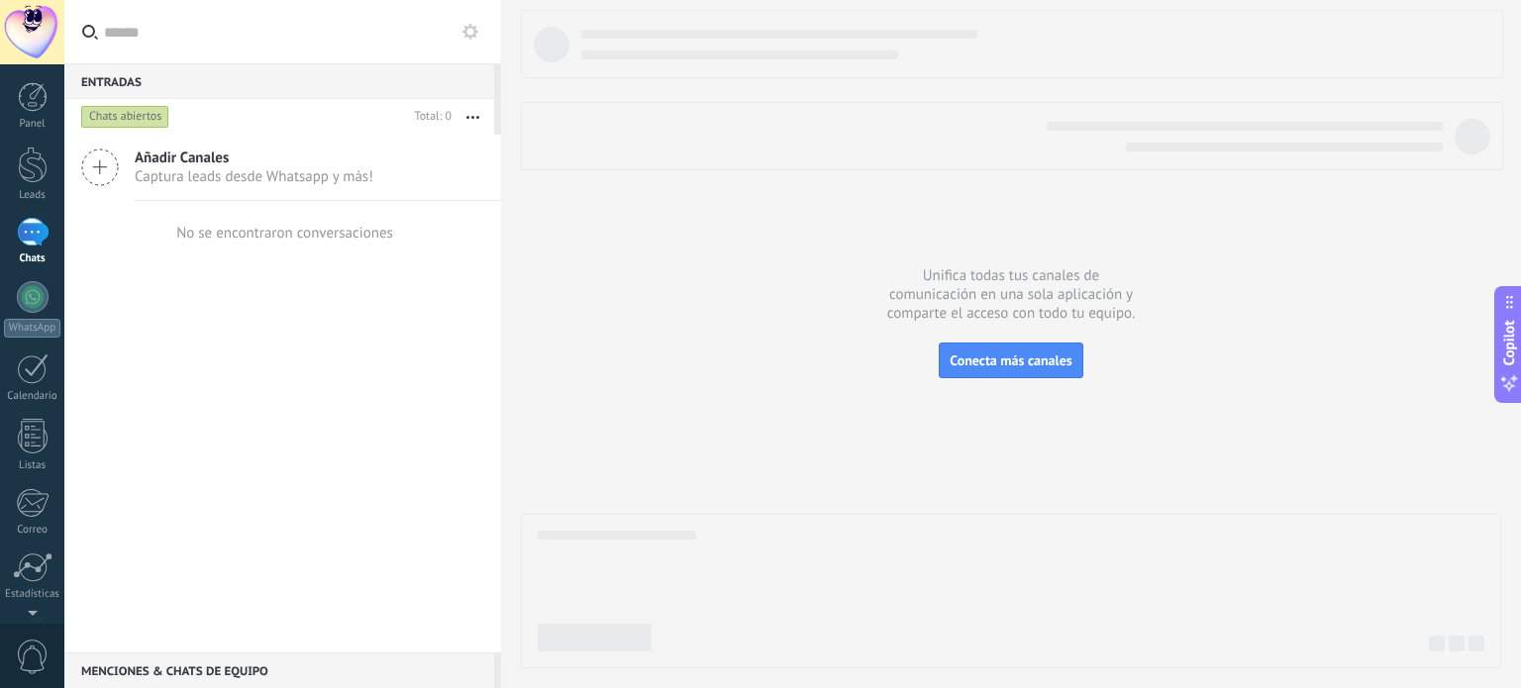
click at [474, 34] on use at bounding box center [471, 32] width 16 height 16
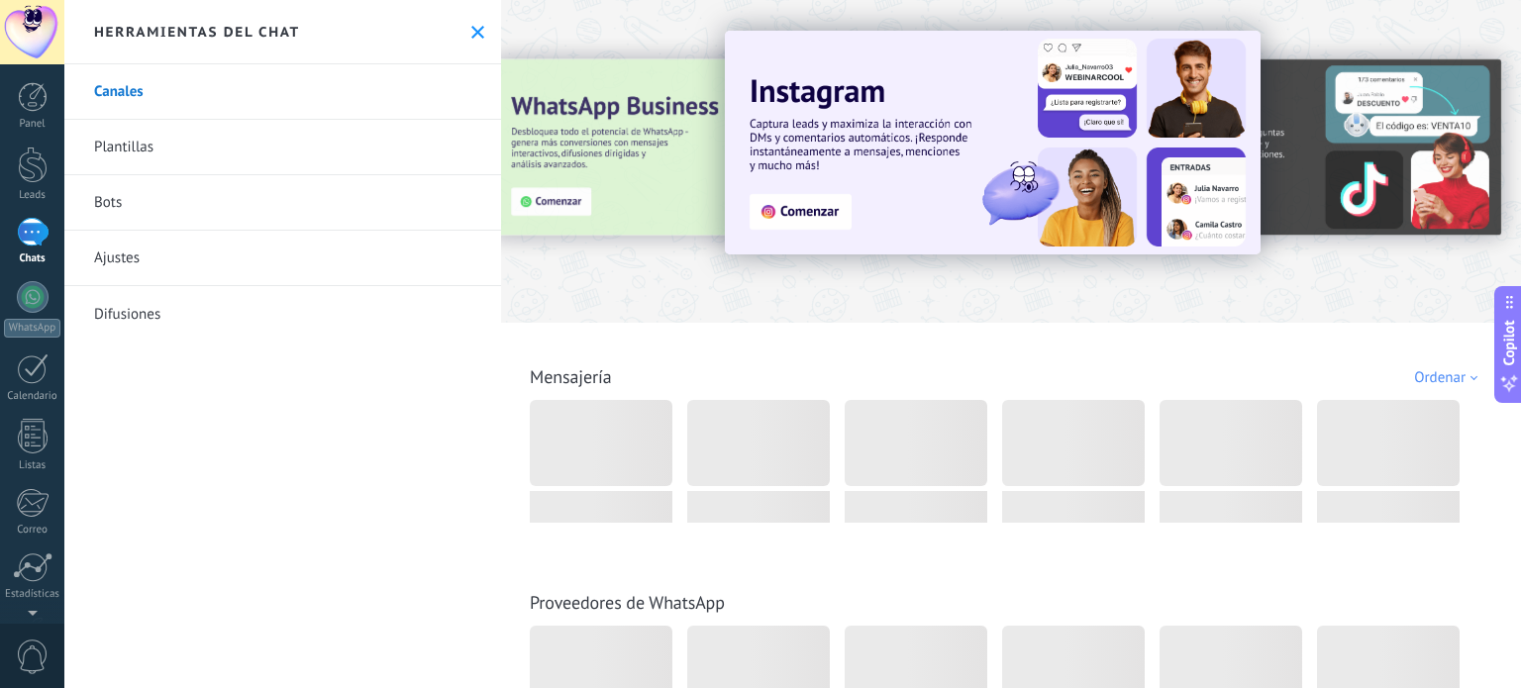
click at [385, 166] on link "Plantillas" at bounding box center [282, 147] width 437 height 55
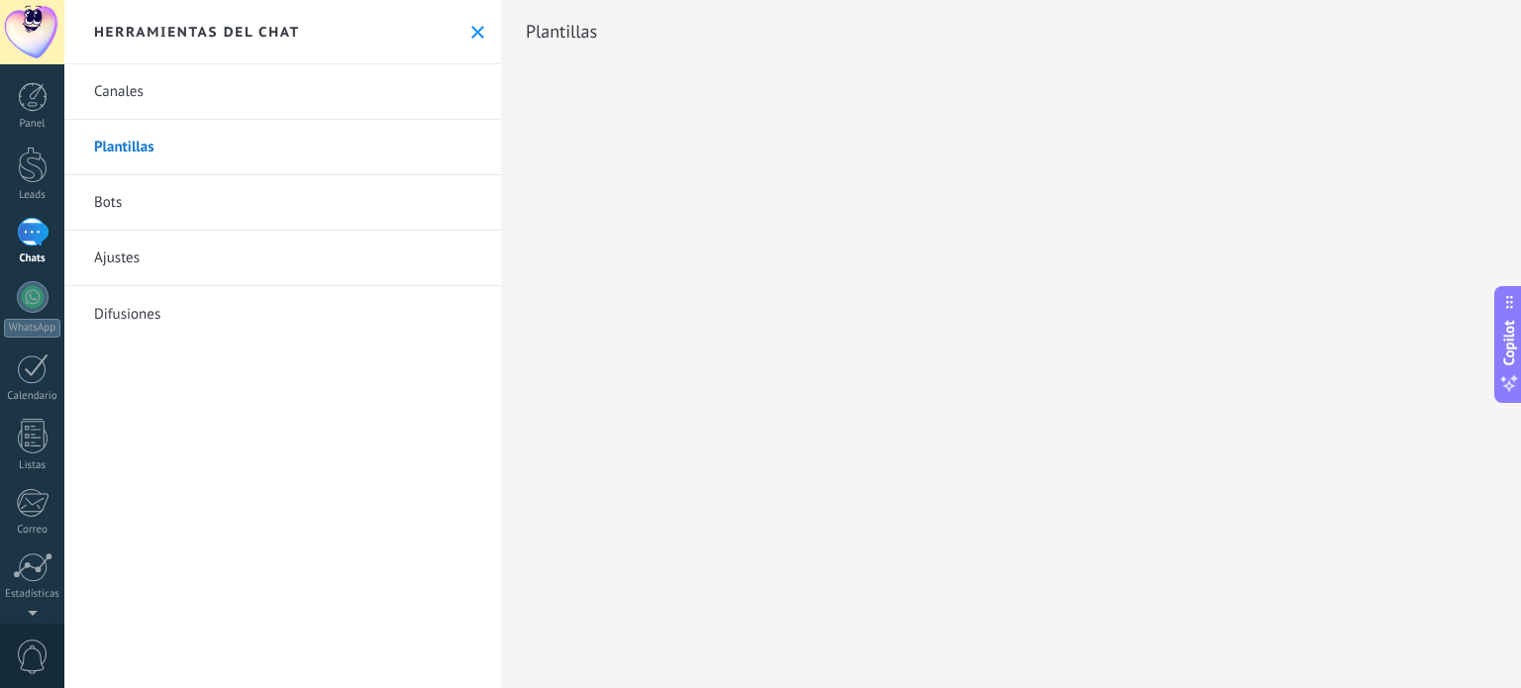
click at [381, 184] on link "Bots" at bounding box center [282, 202] width 437 height 55
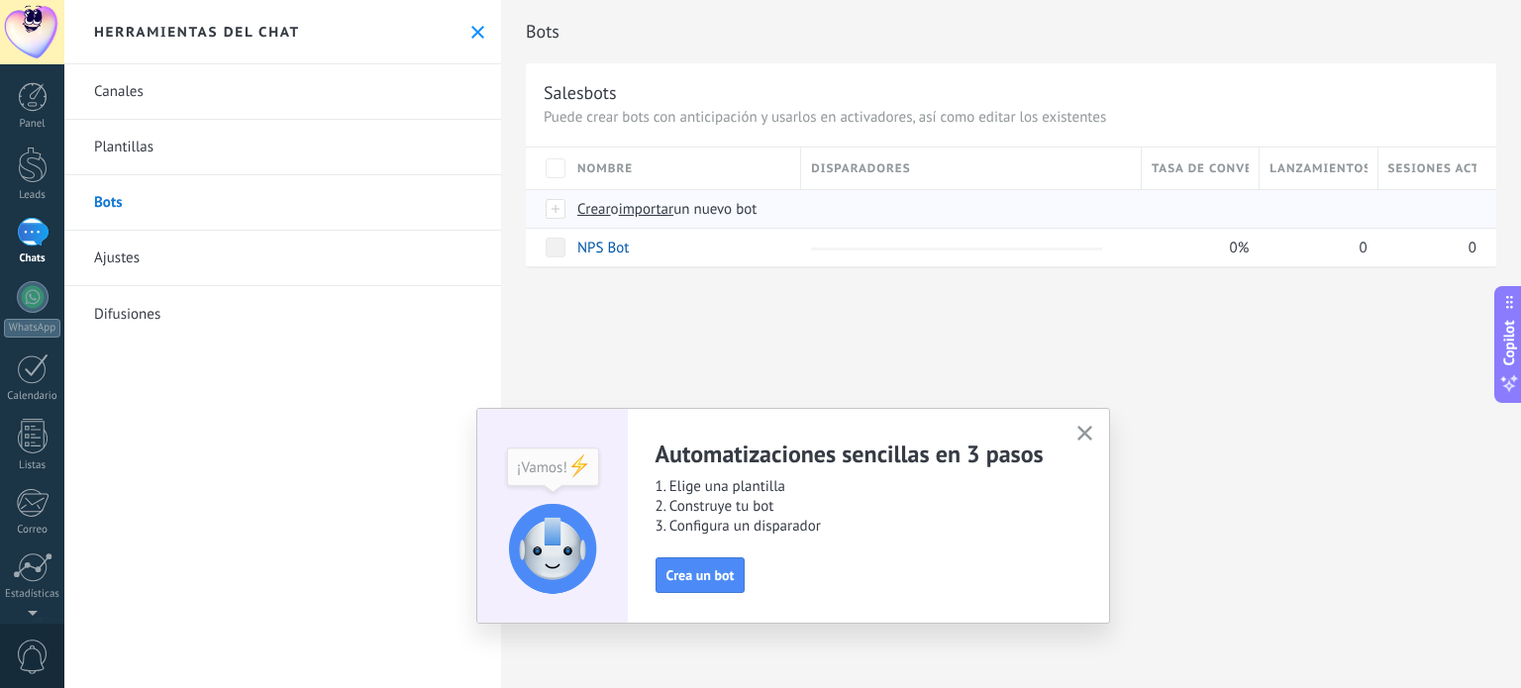
click at [590, 208] on span "Crear" at bounding box center [594, 209] width 34 height 19
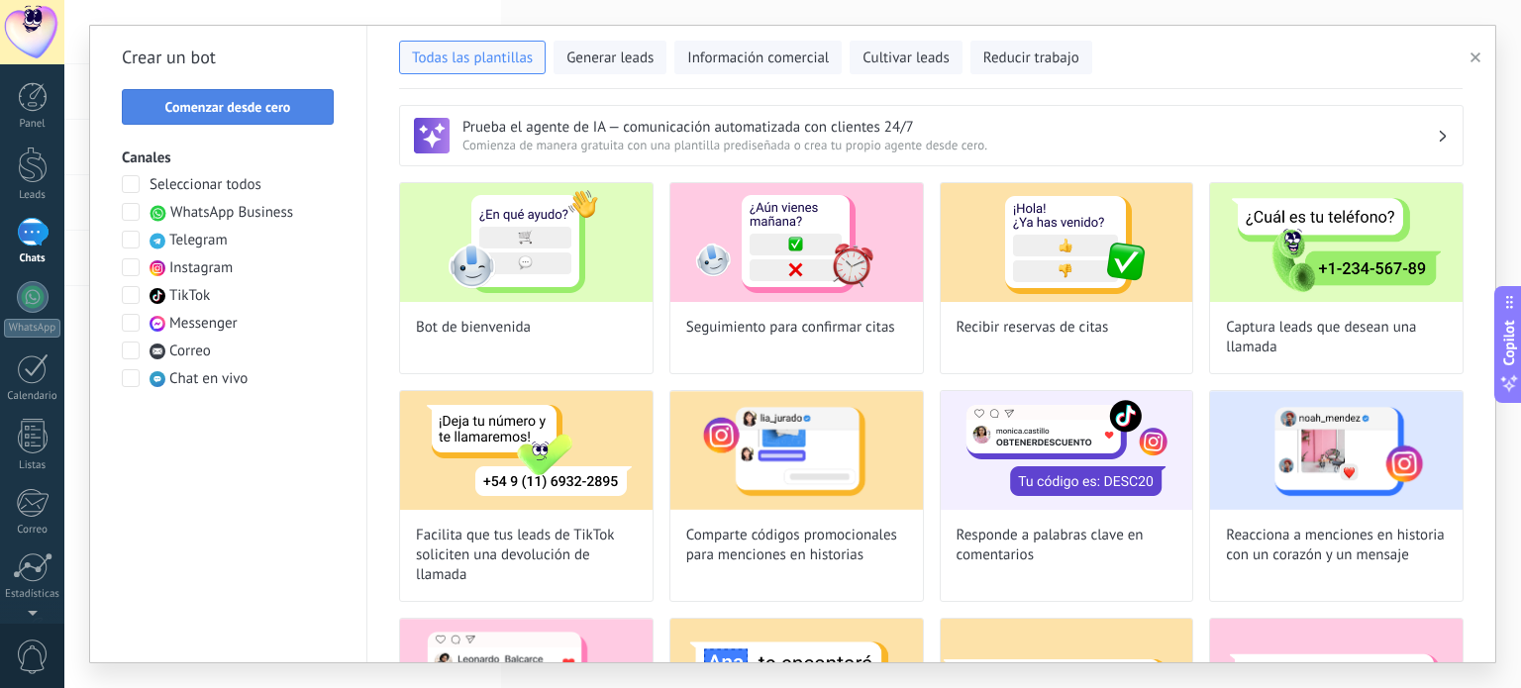
click at [296, 97] on button "Comenzar desde cero" at bounding box center [228, 107] width 212 height 36
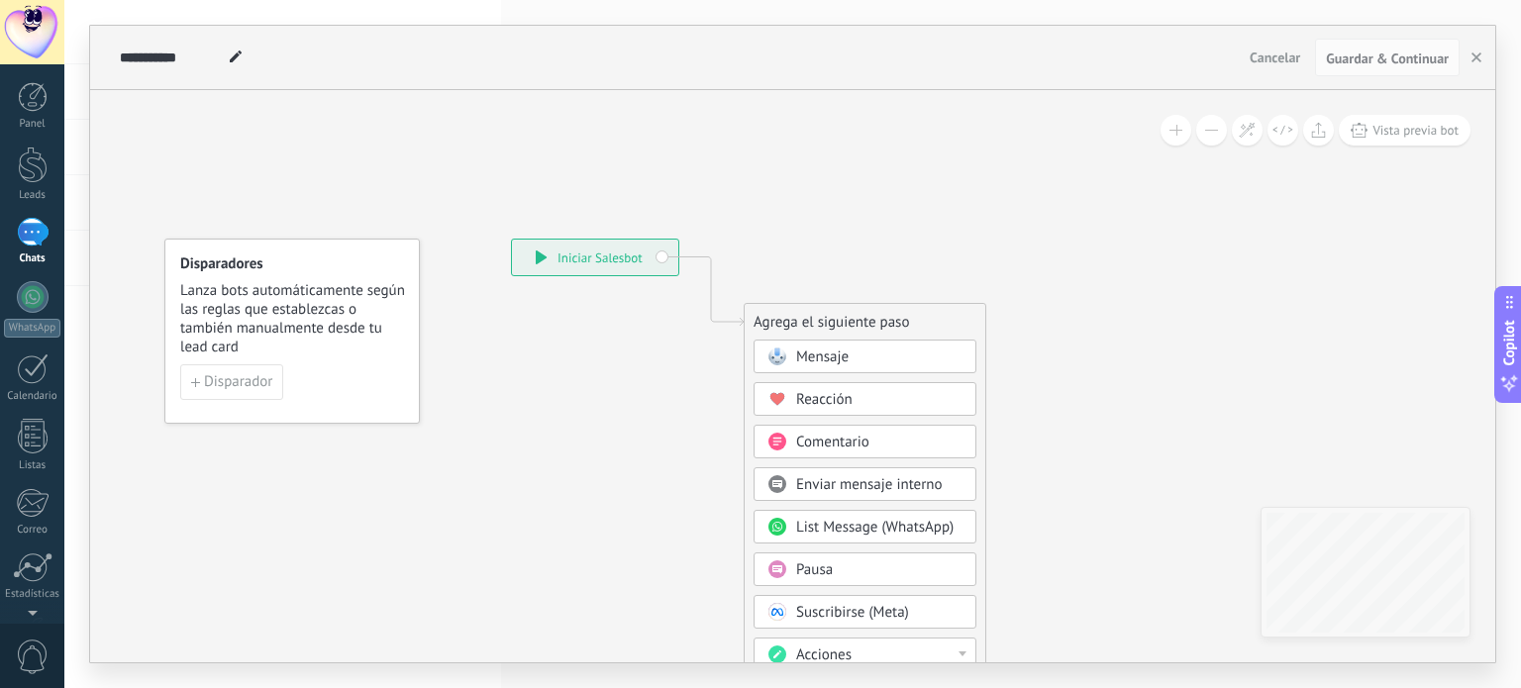
click at [840, 353] on span "Mensaje" at bounding box center [822, 357] width 52 height 19
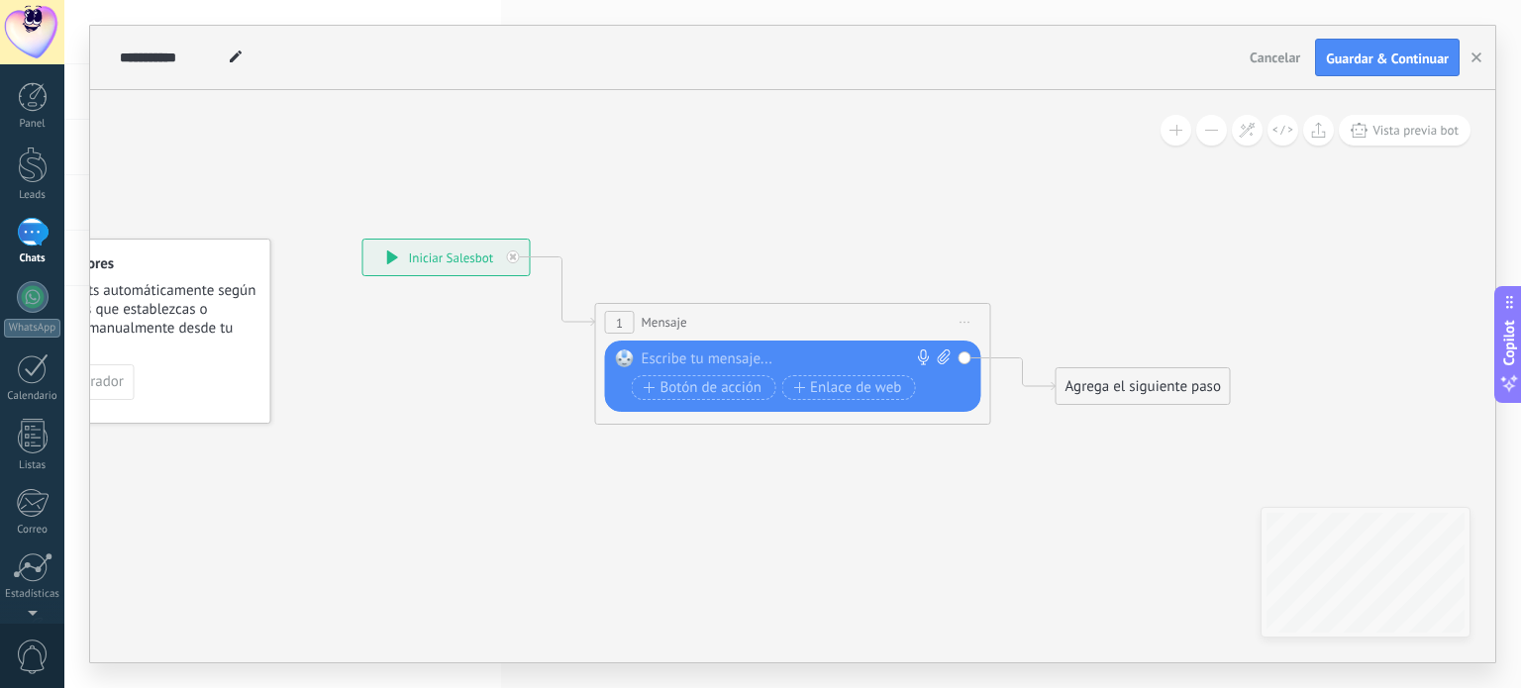
click at [840, 353] on div at bounding box center [789, 360] width 294 height 20
click at [774, 354] on div at bounding box center [789, 360] width 294 height 20
paste div
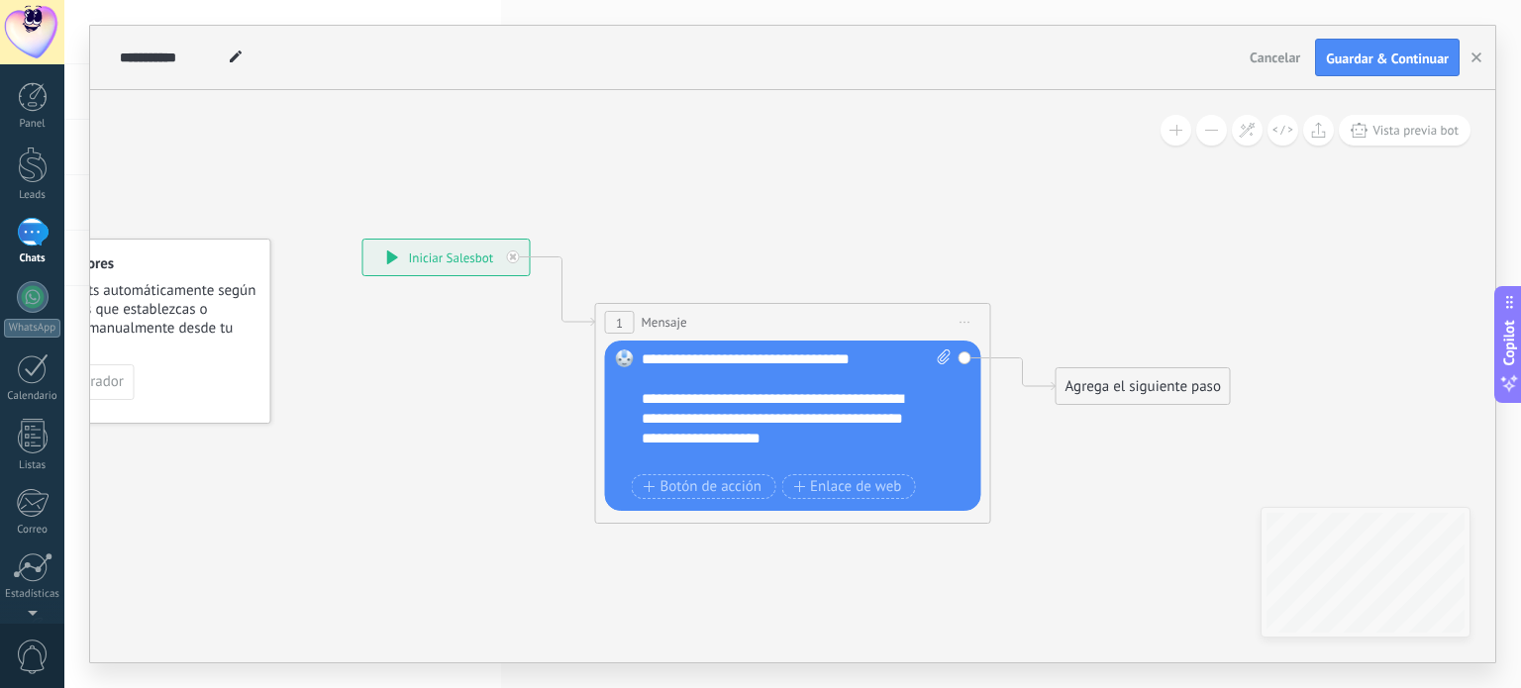
scroll to position [337, 0]
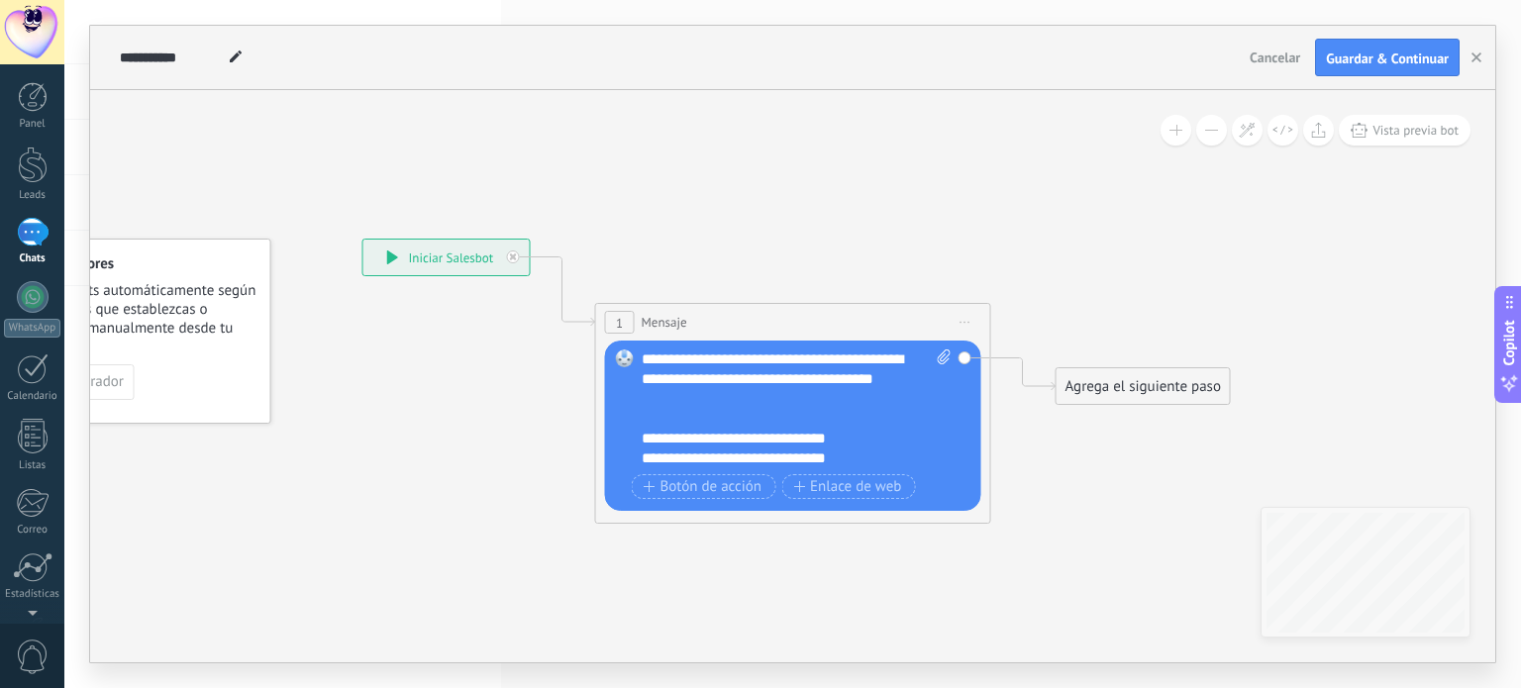
click at [1159, 390] on div "Agrega el siguiente paso" at bounding box center [1143, 386] width 173 height 33
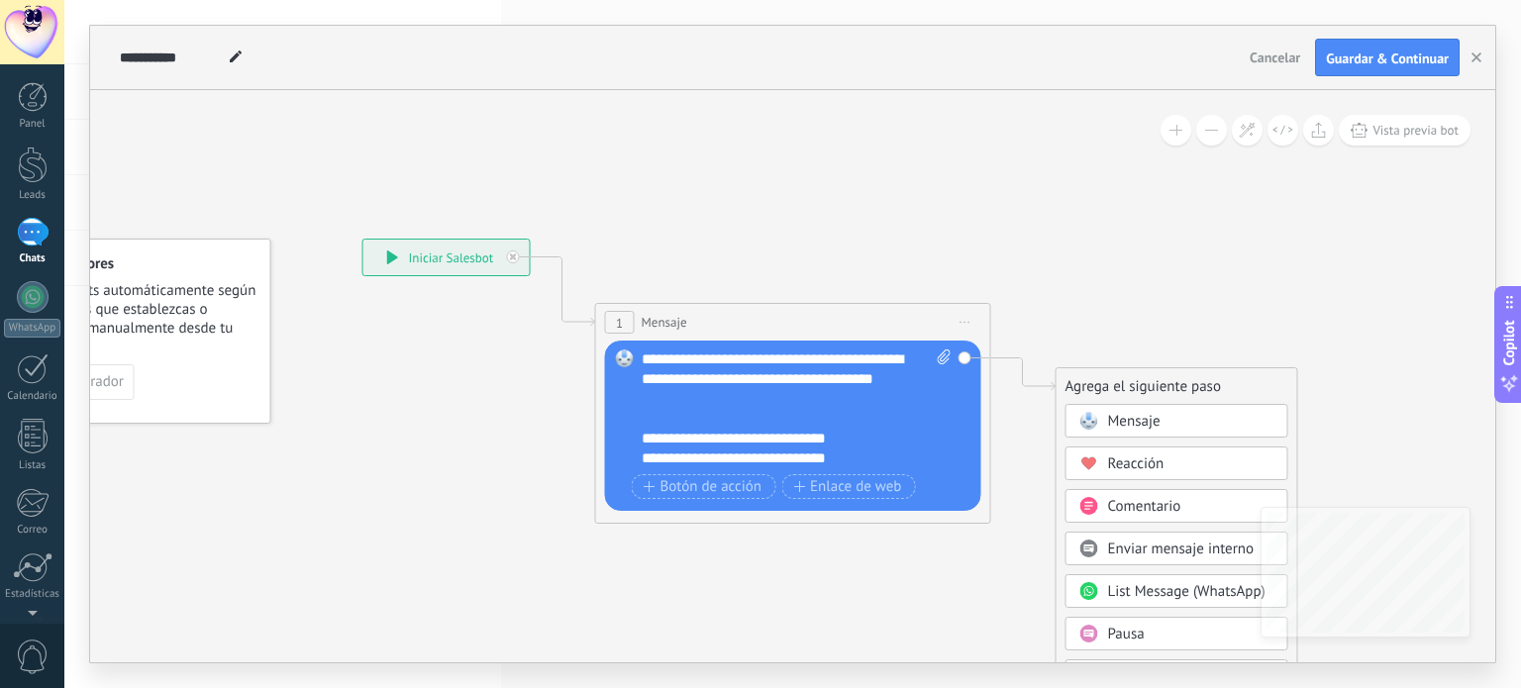
click at [1141, 425] on span "Mensaje" at bounding box center [1134, 421] width 52 height 19
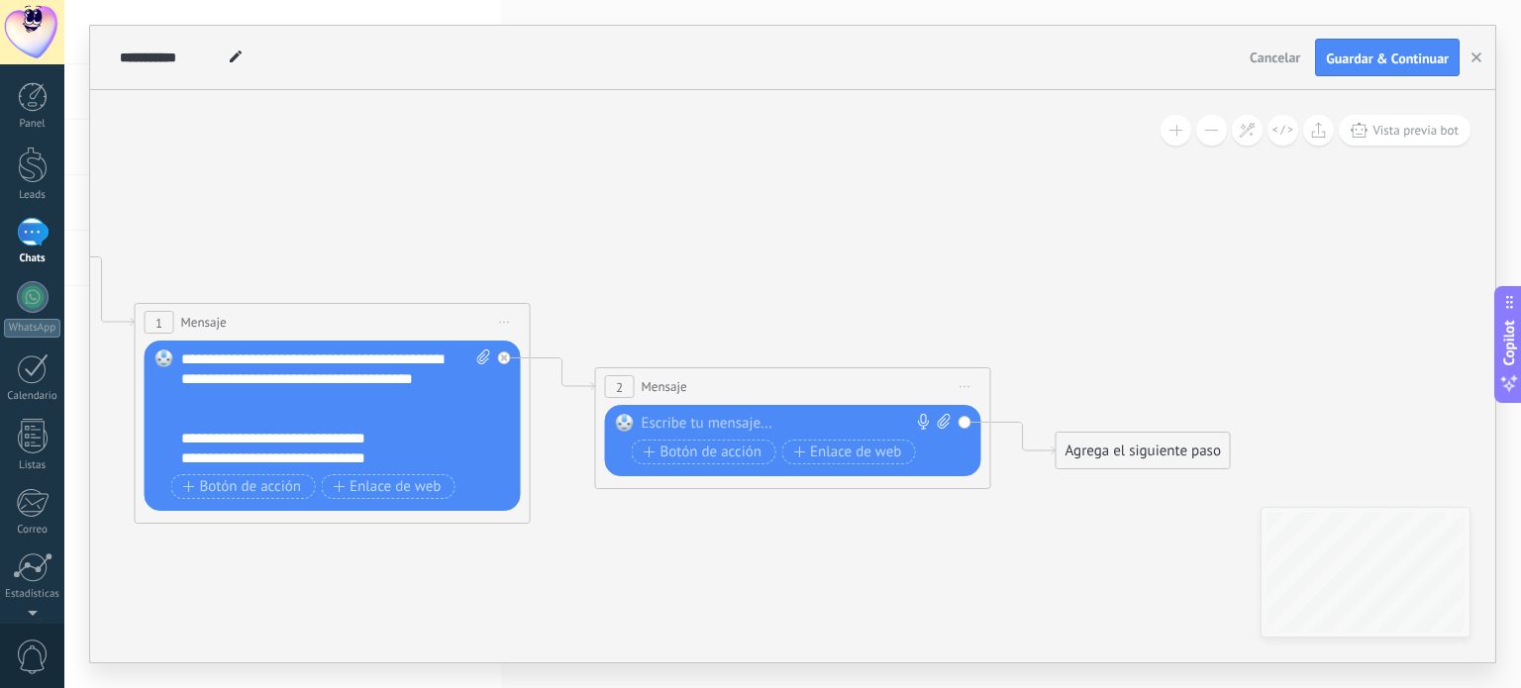
click at [809, 422] on div at bounding box center [789, 424] width 294 height 20
paste div
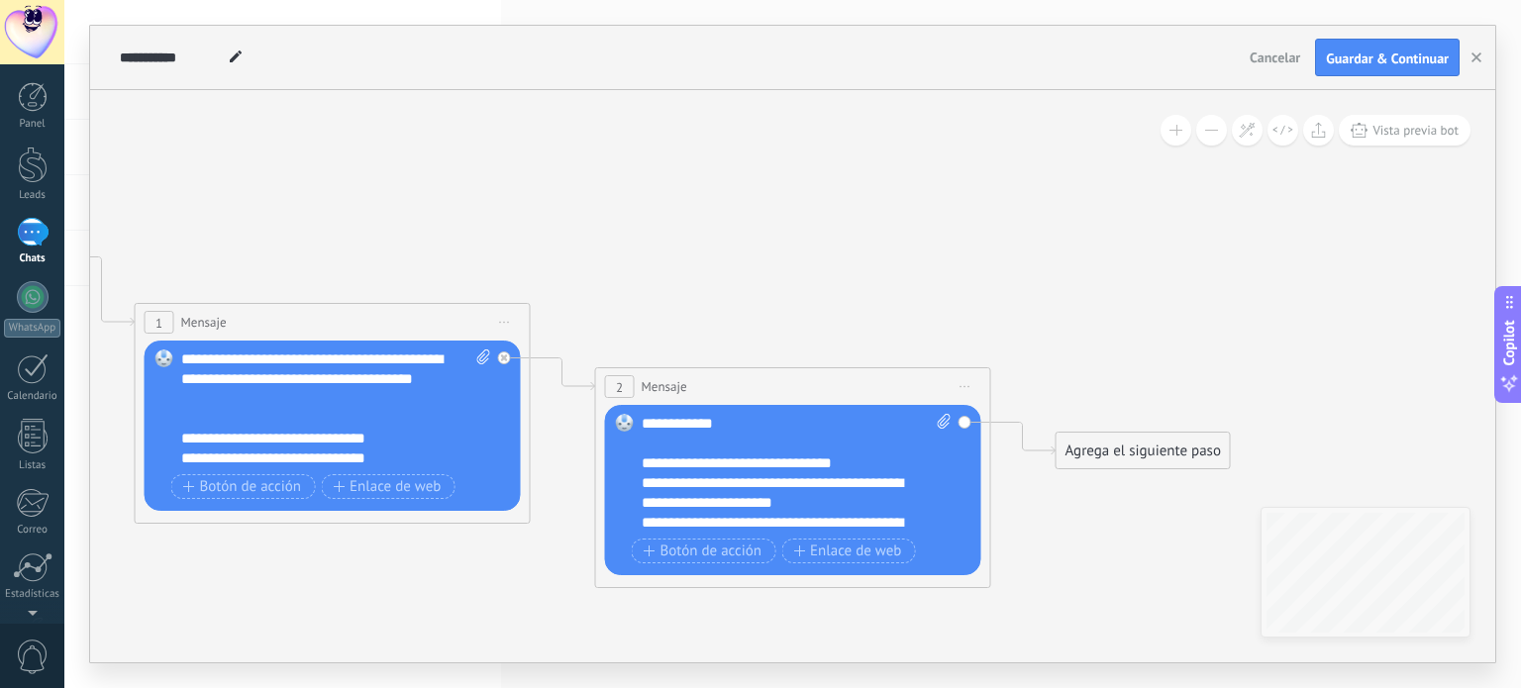
click at [1087, 431] on icon at bounding box center [533, 380] width 2253 height 1275
click at [1091, 443] on div "Agrega el siguiente paso" at bounding box center [1143, 451] width 173 height 33
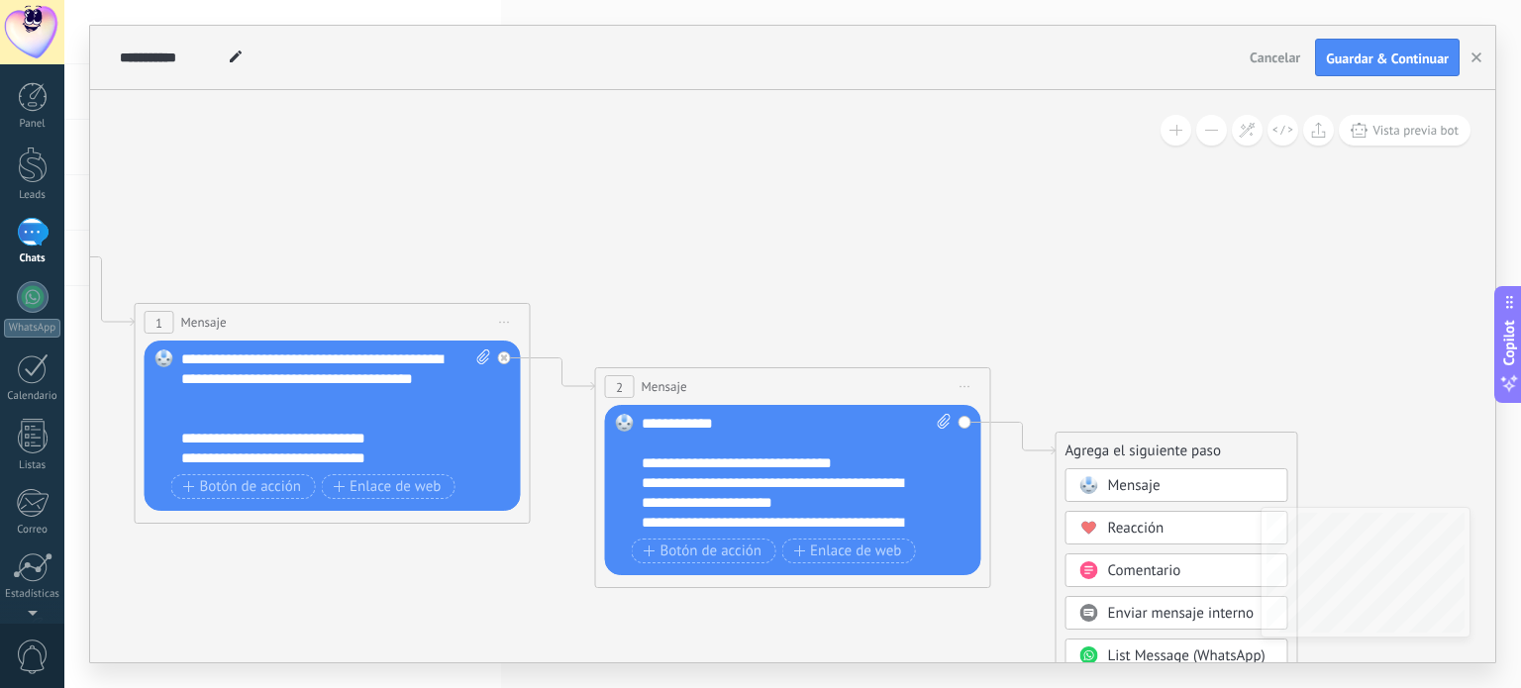
click at [1135, 493] on span "Mensaje" at bounding box center [1134, 485] width 52 height 19
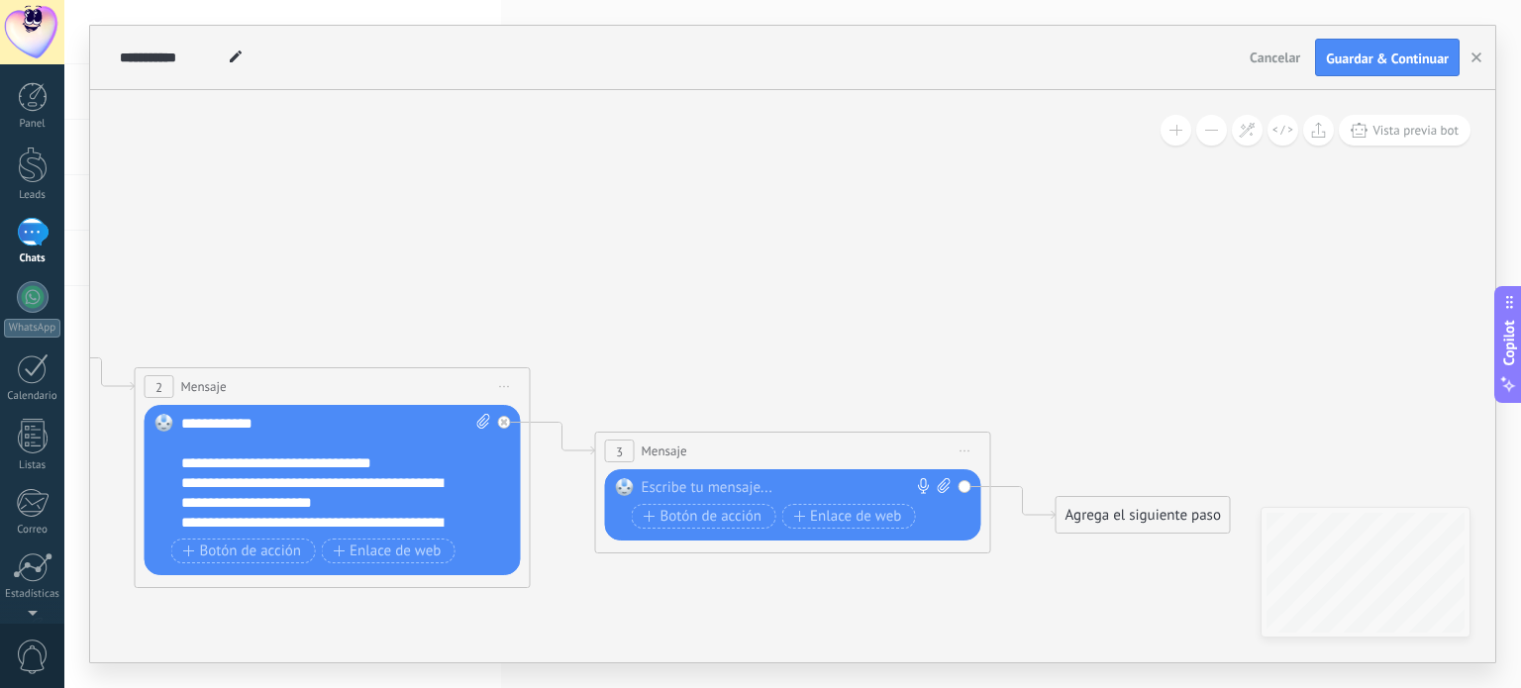
click at [844, 490] on div at bounding box center [789, 488] width 294 height 20
paste div
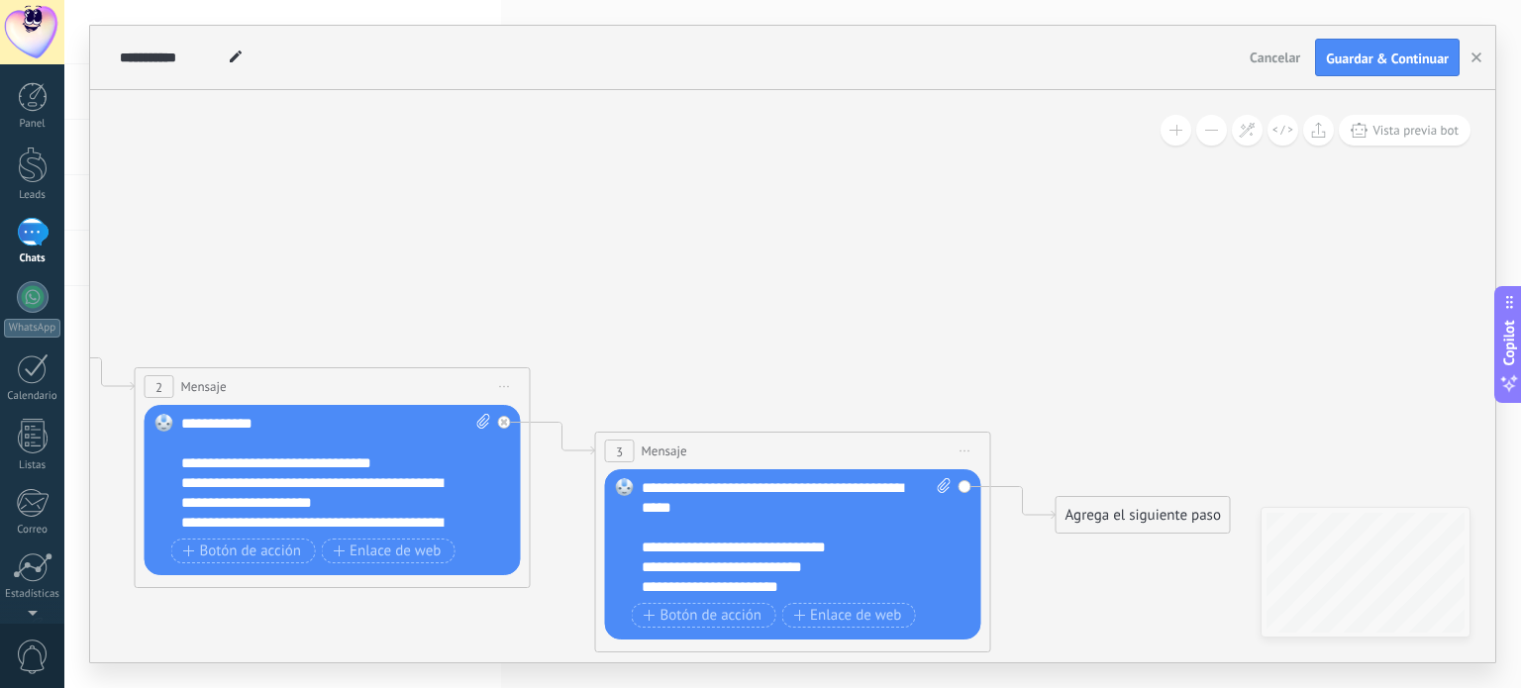
click at [1106, 510] on div "Agrega el siguiente paso" at bounding box center [1143, 515] width 173 height 33
click at [1104, 544] on span at bounding box center [1089, 550] width 39 height 16
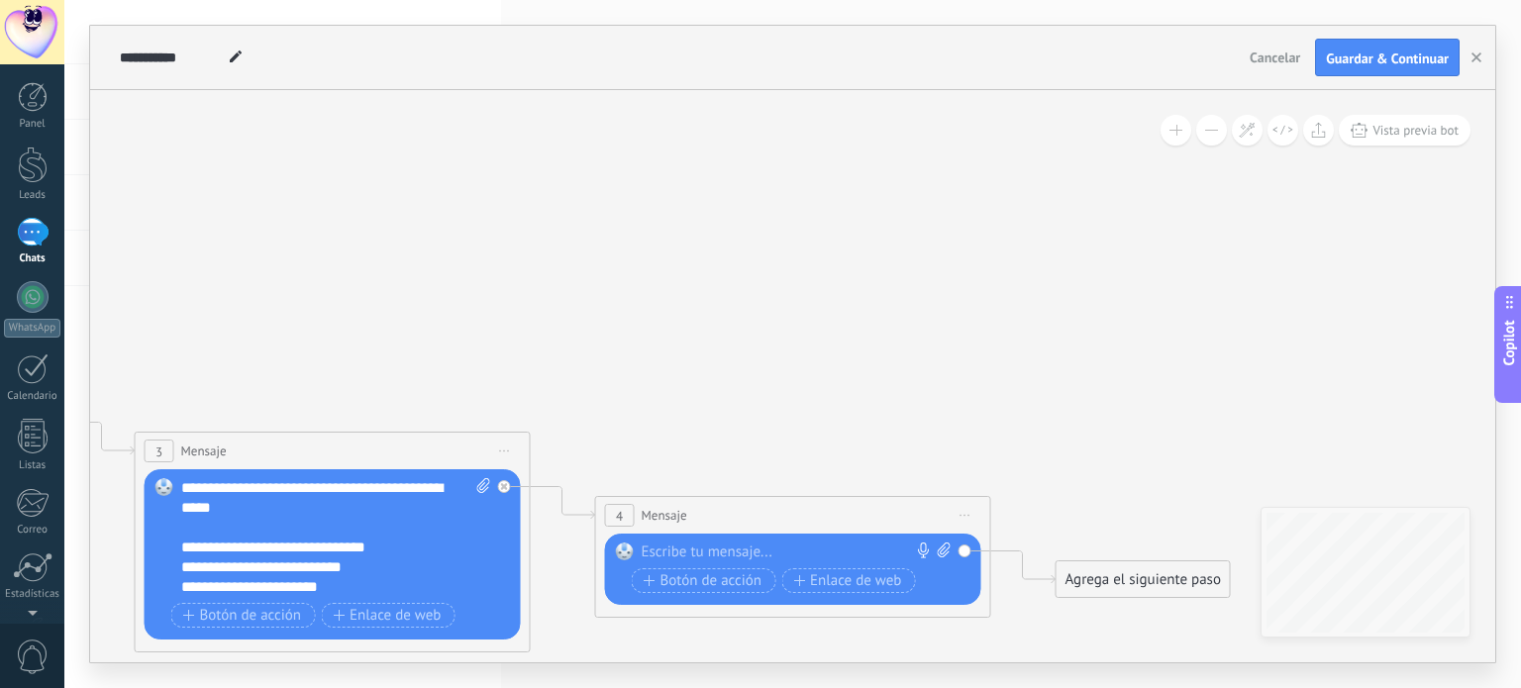
click at [864, 552] on div at bounding box center [789, 553] width 294 height 20
paste div
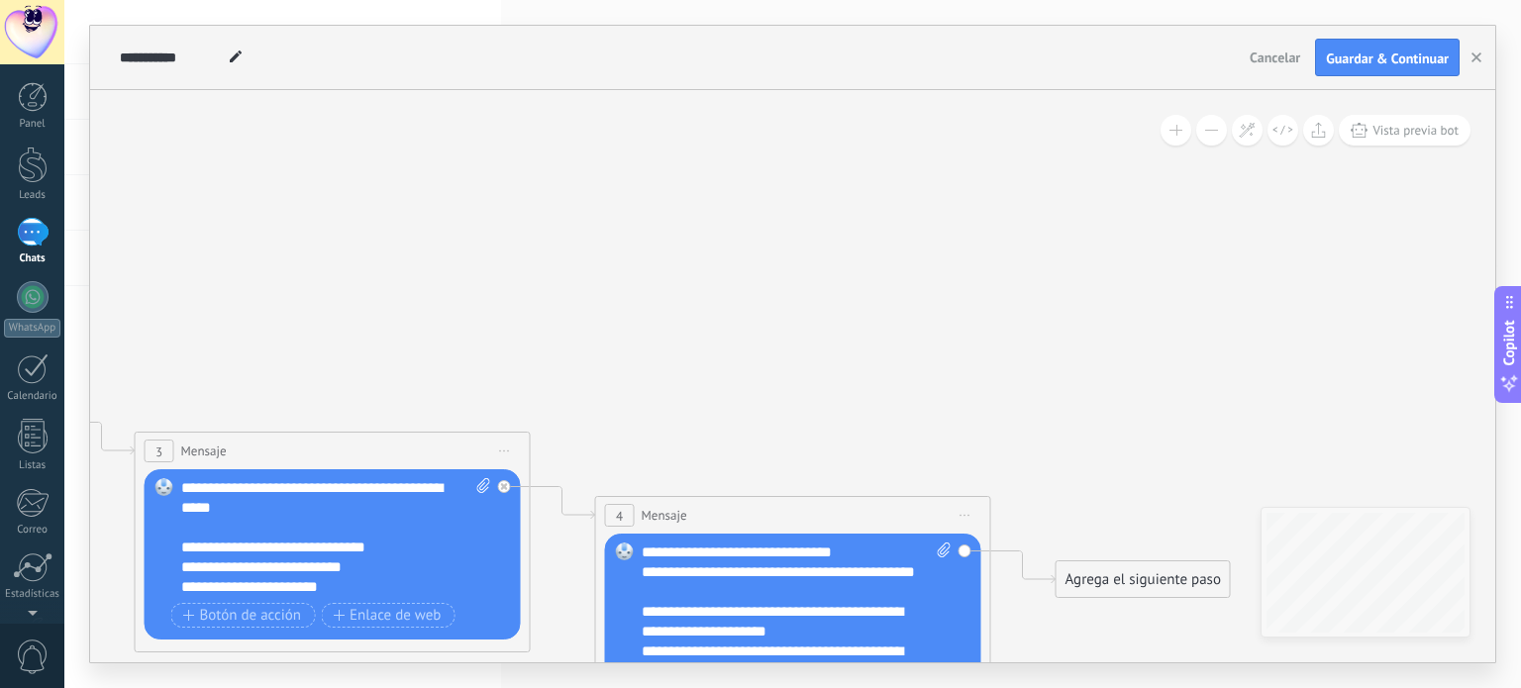
click at [1083, 580] on div "Agrega el siguiente paso" at bounding box center [1143, 580] width 173 height 33
click at [1137, 608] on span "Mensaje" at bounding box center [1134, 614] width 52 height 19
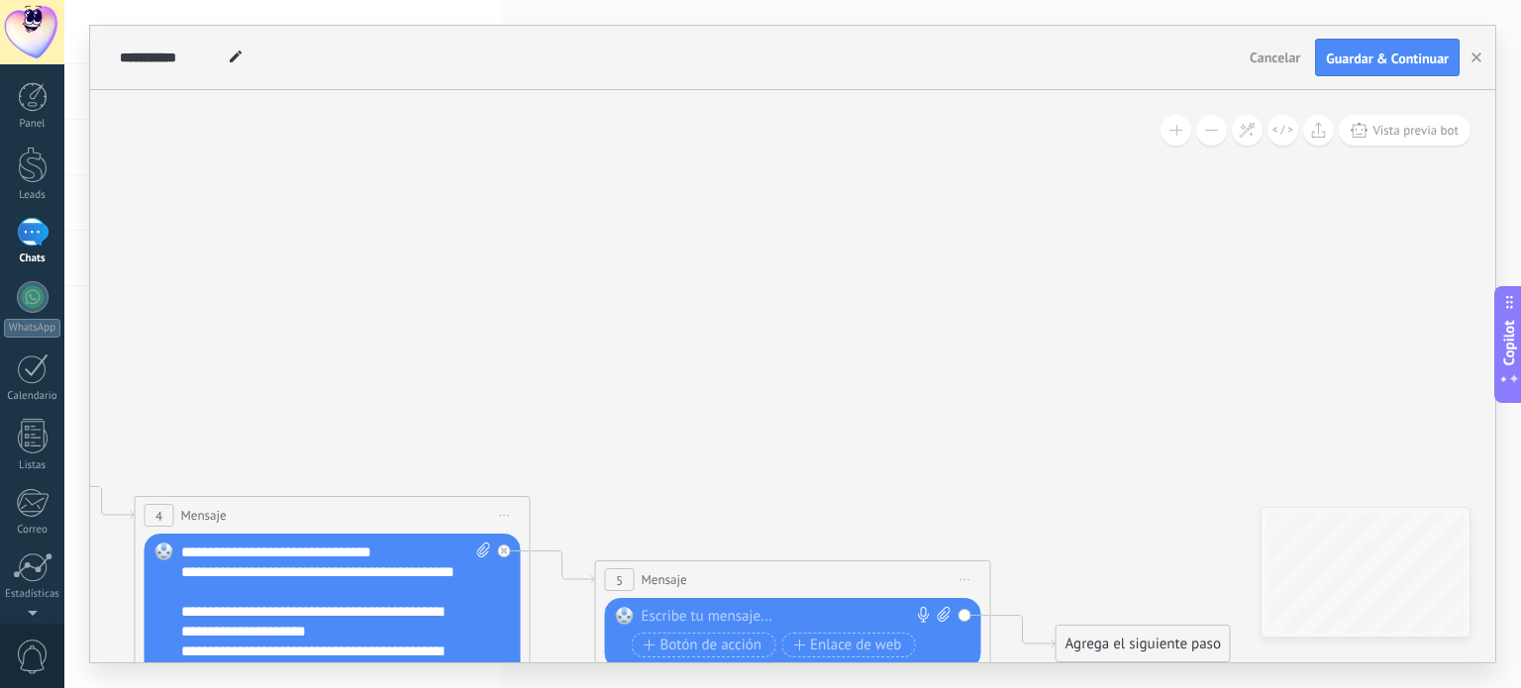
click at [420, 562] on div "**********" at bounding box center [336, 602] width 311 height 119
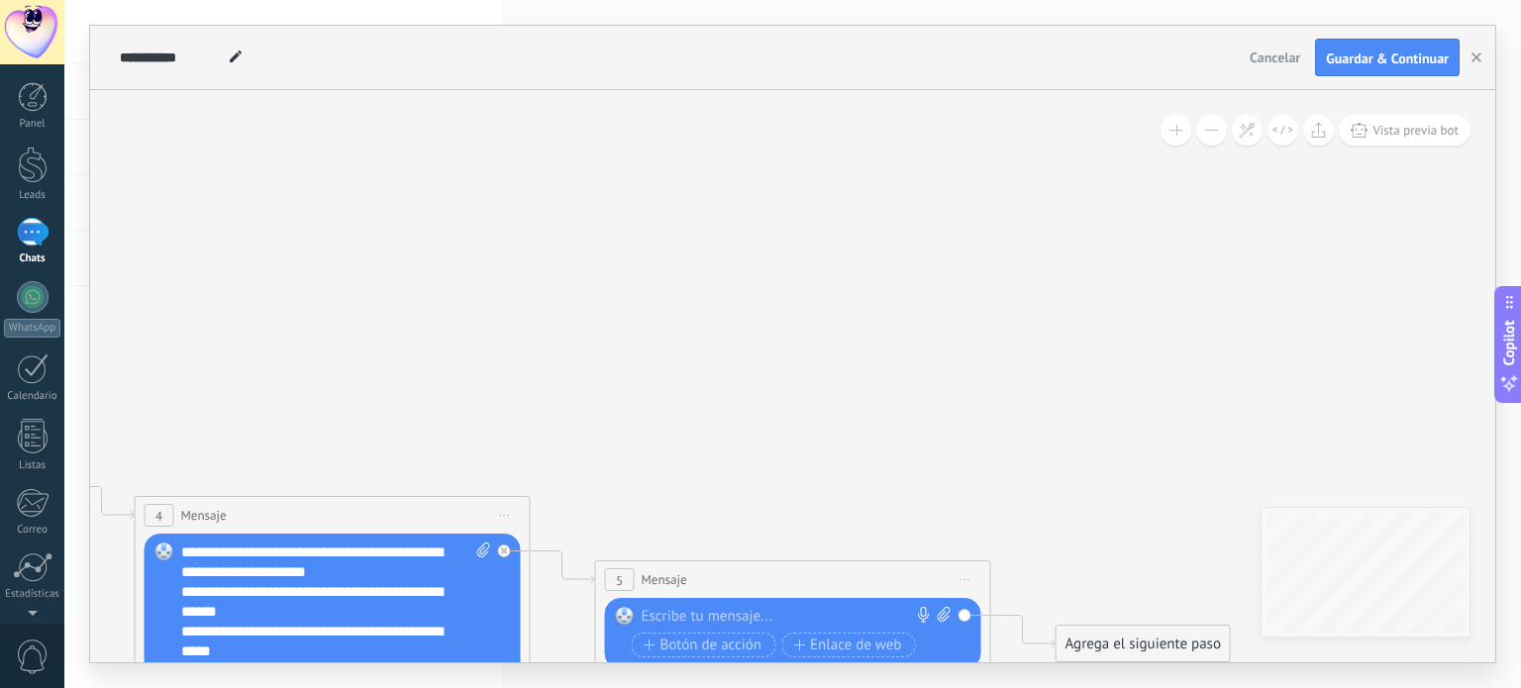
scroll to position [0, 0]
click at [741, 615] on div at bounding box center [789, 617] width 294 height 20
paste div
drag, startPoint x: 818, startPoint y: 635, endPoint x: 839, endPoint y: 623, distance: 24.0
click at [839, 623] on div "**********" at bounding box center [797, 666] width 311 height 119
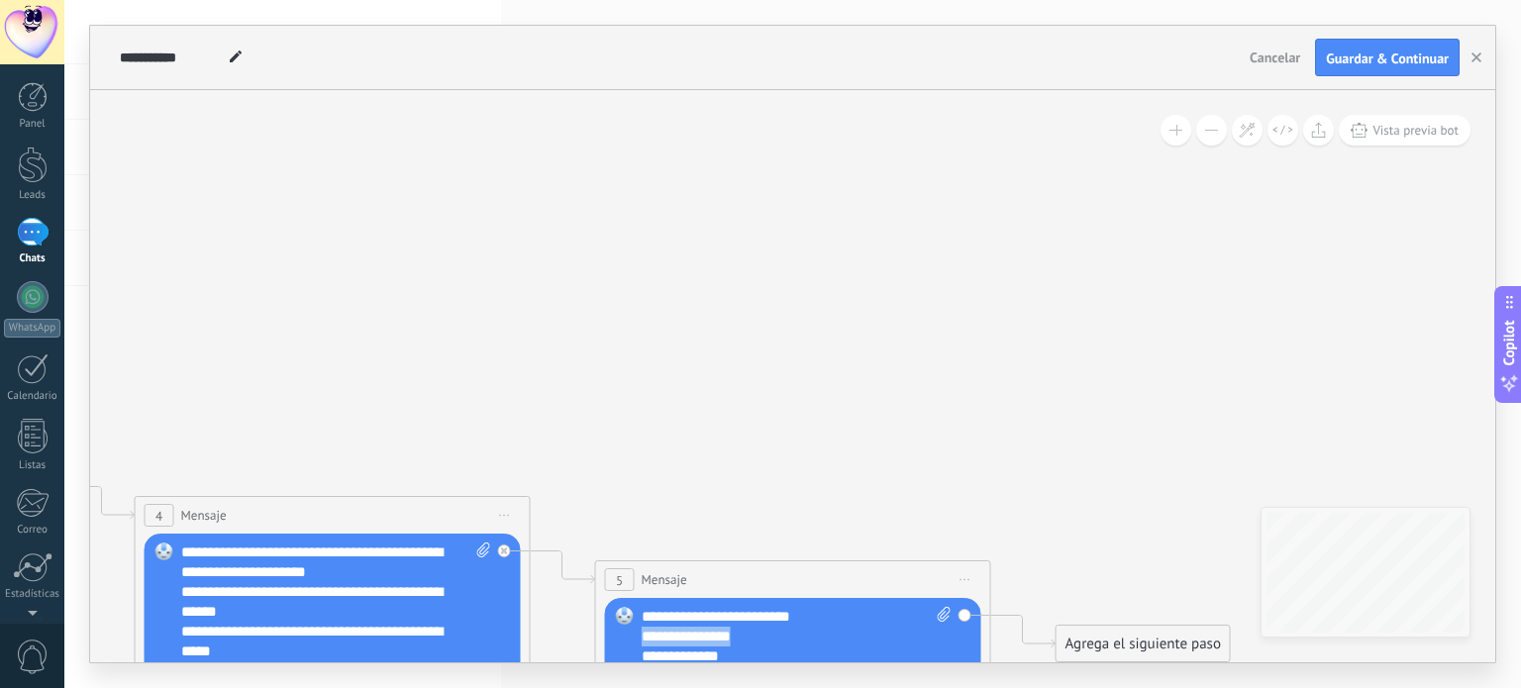
click at [839, 623] on div "**********" at bounding box center [797, 666] width 311 height 119
click at [773, 613] on div "**********" at bounding box center [780, 611] width 276 height 20
click at [817, 653] on div "**********" at bounding box center [780, 636] width 276 height 40
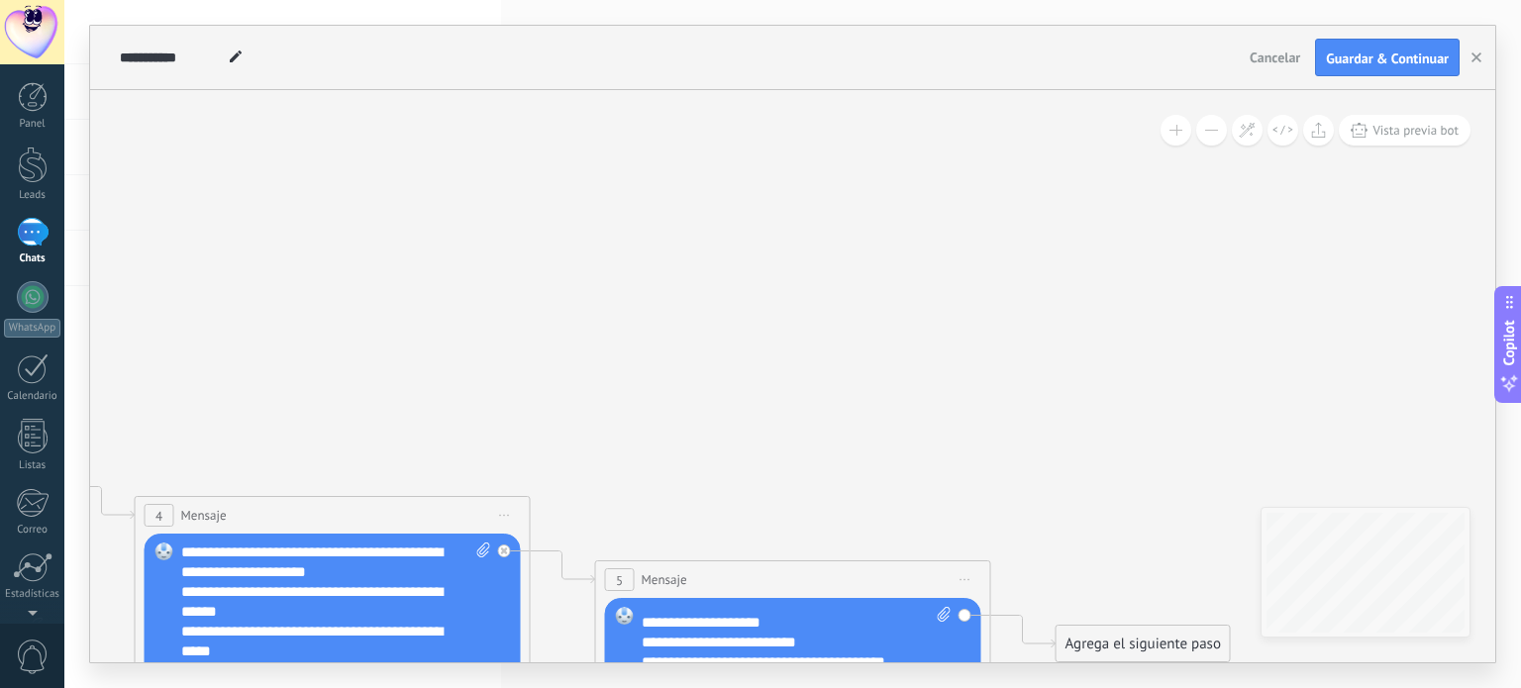
scroll to position [158, 0]
click at [1121, 637] on div "Agrega el siguiente paso" at bounding box center [1143, 644] width 173 height 33
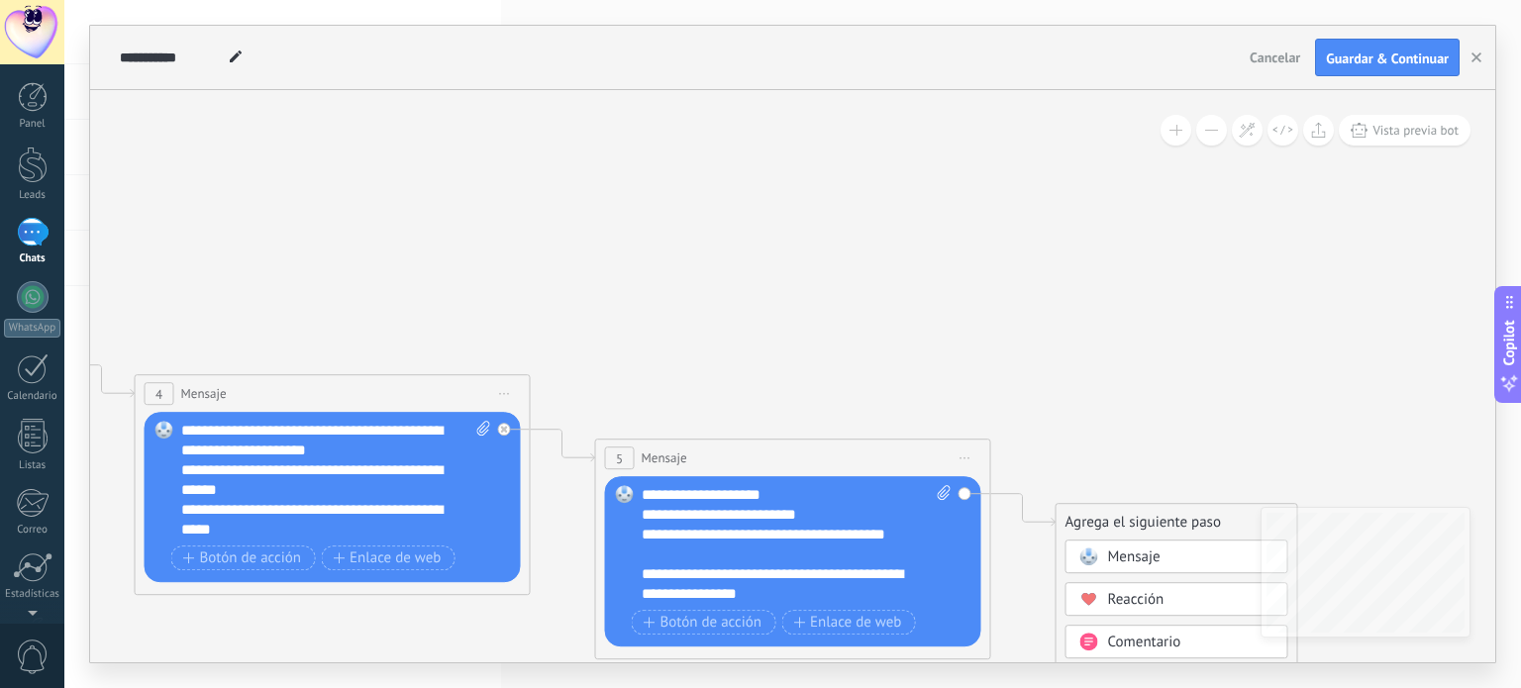
click at [1158, 557] on span "Mensaje" at bounding box center [1134, 557] width 52 height 19
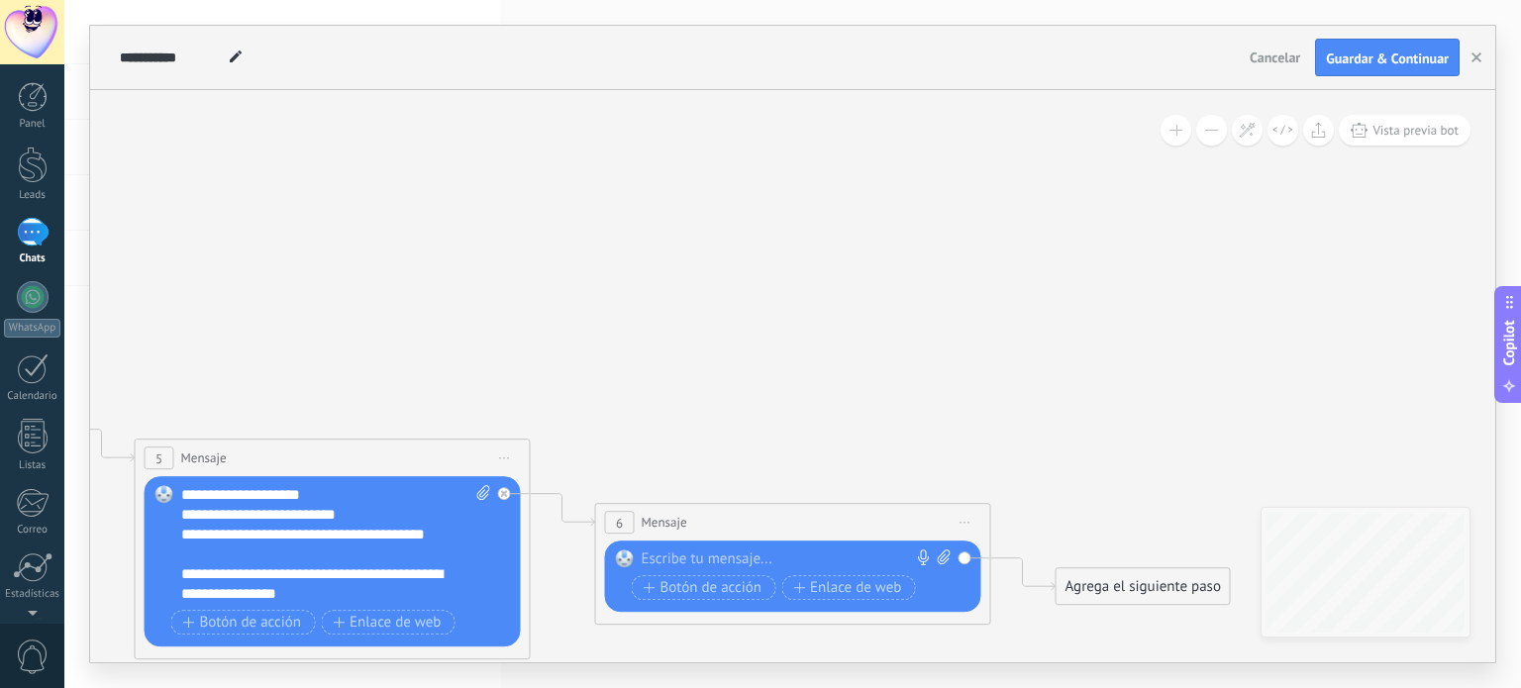
click at [771, 556] on div at bounding box center [789, 560] width 294 height 20
paste div
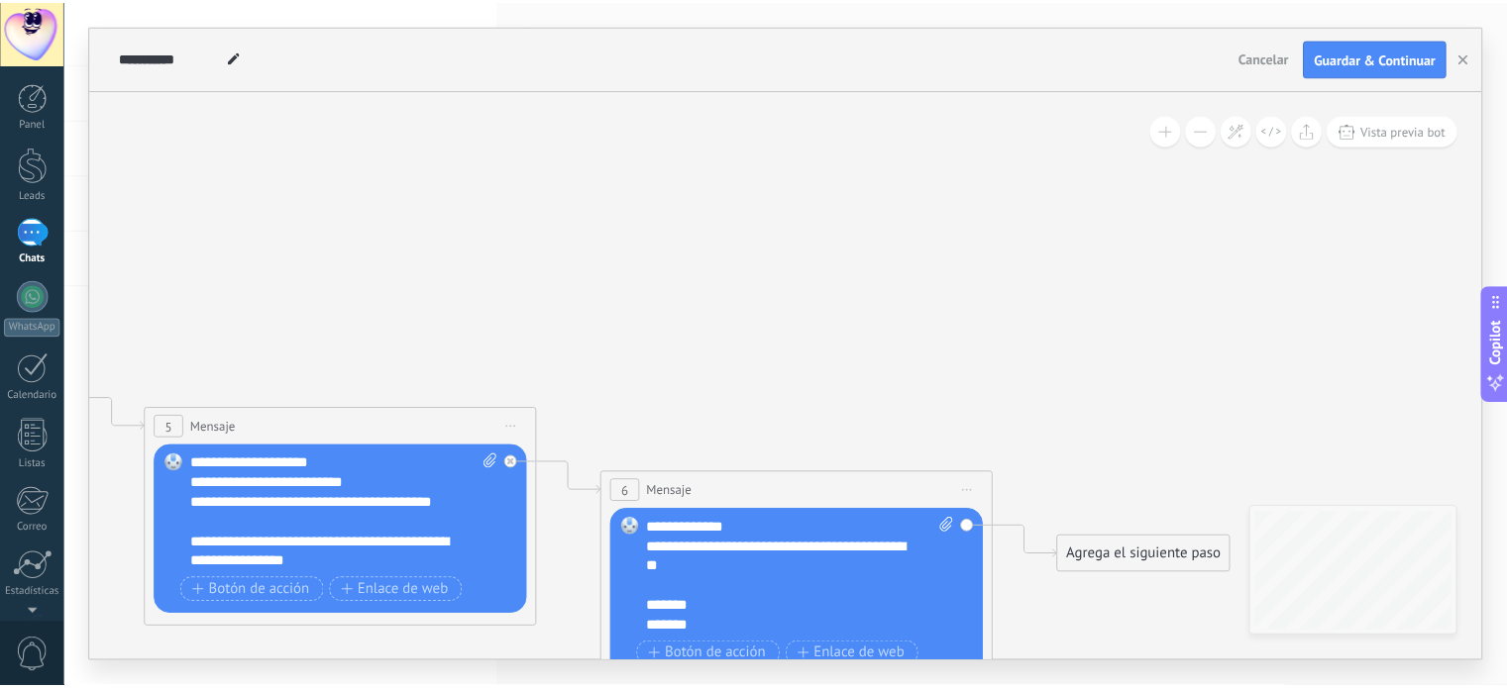
scroll to position [139, 0]
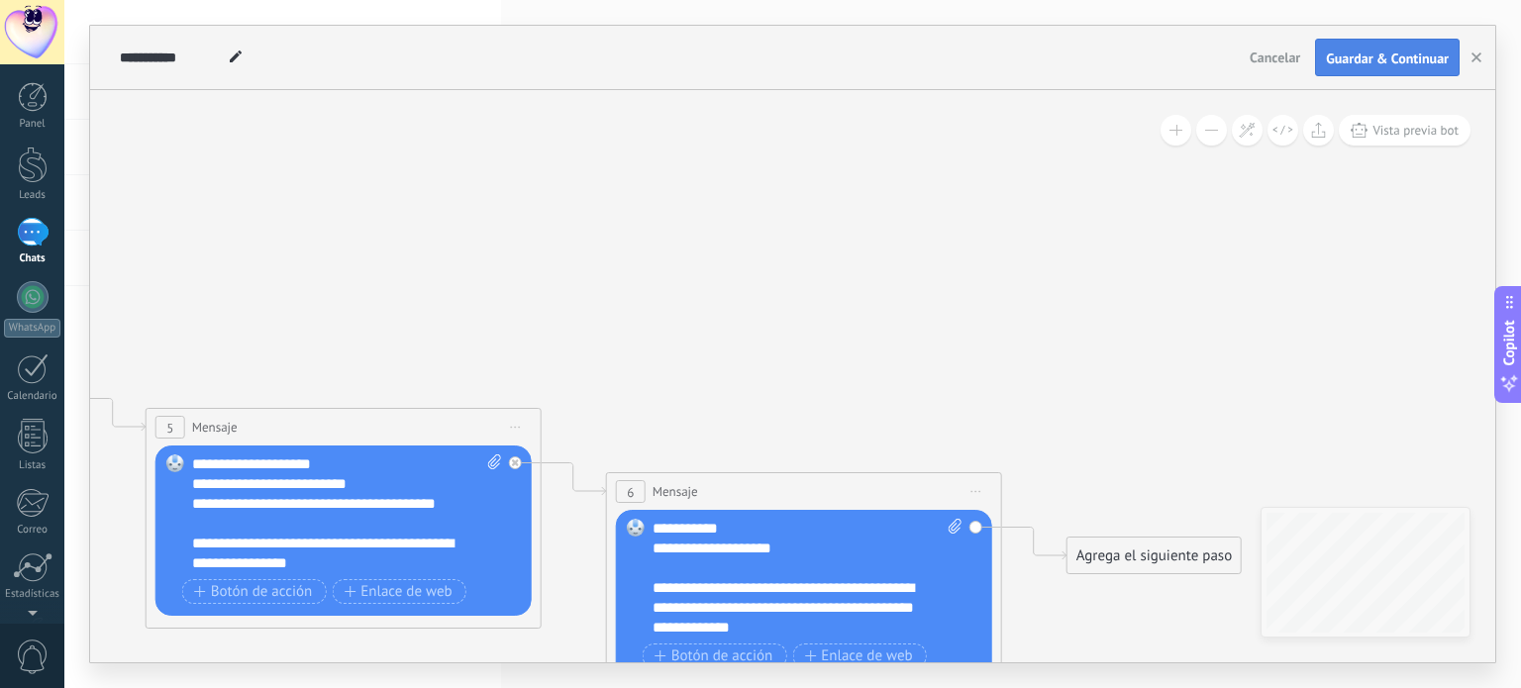
click at [1417, 71] on button "Guardar & Continuar" at bounding box center [1387, 58] width 145 height 38
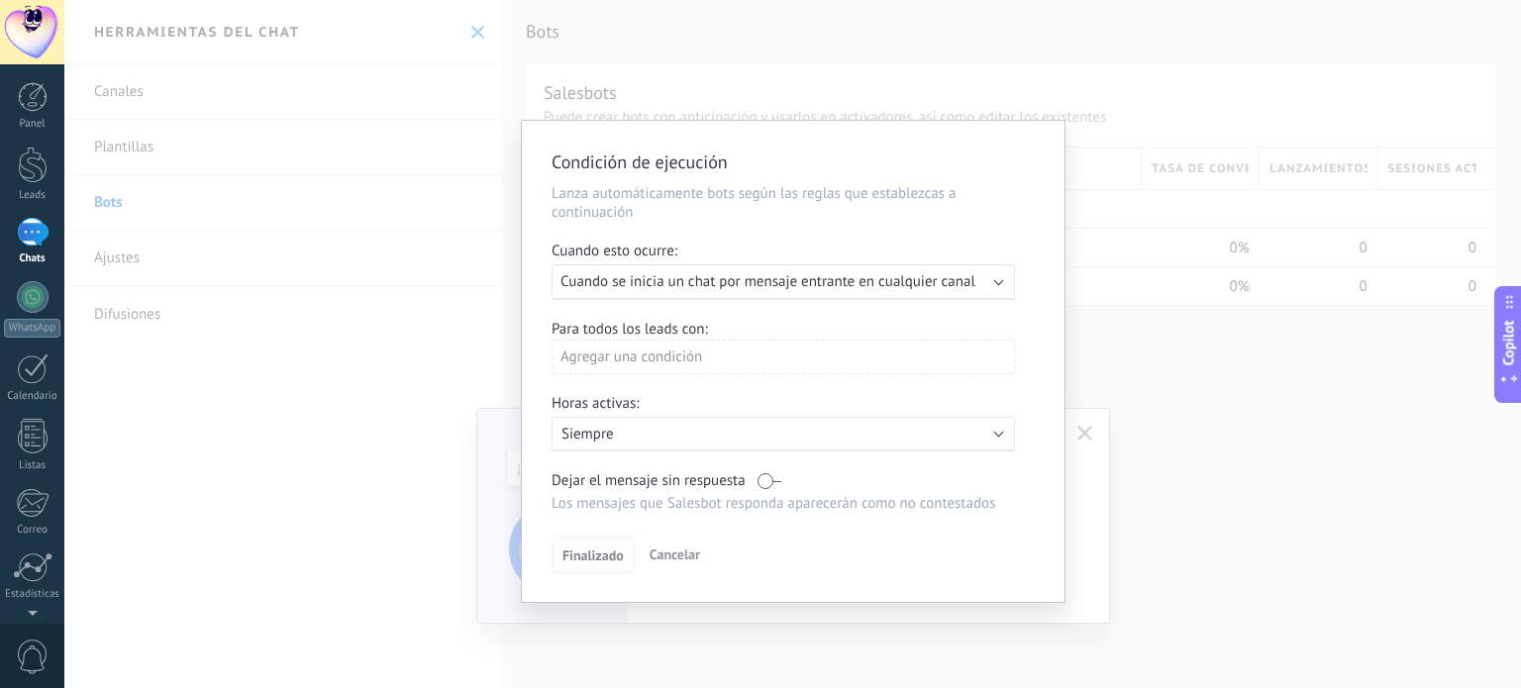
click at [598, 554] on span "Finalizado" at bounding box center [593, 556] width 61 height 14
click at [608, 557] on span "Finalizado" at bounding box center [593, 556] width 61 height 14
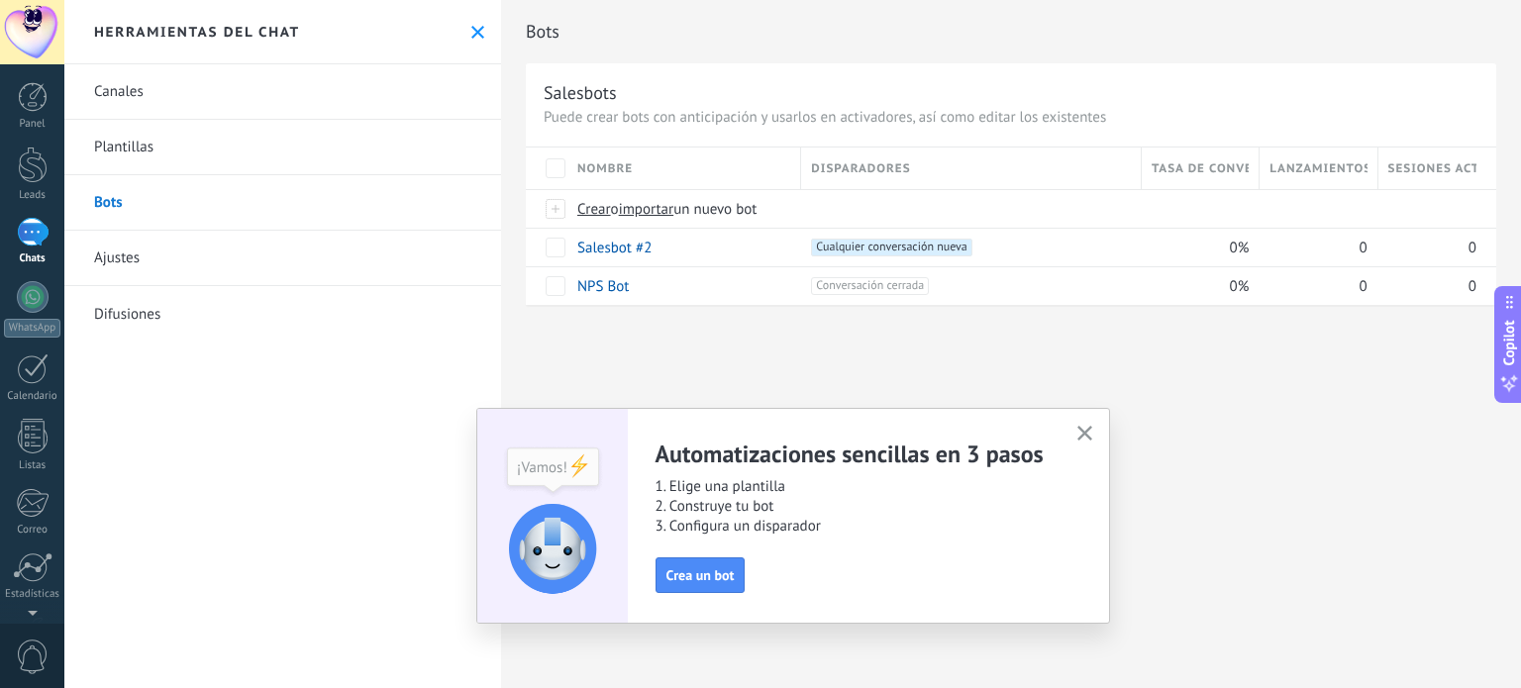
click at [1088, 439] on icon "button" at bounding box center [1085, 433] width 15 height 15
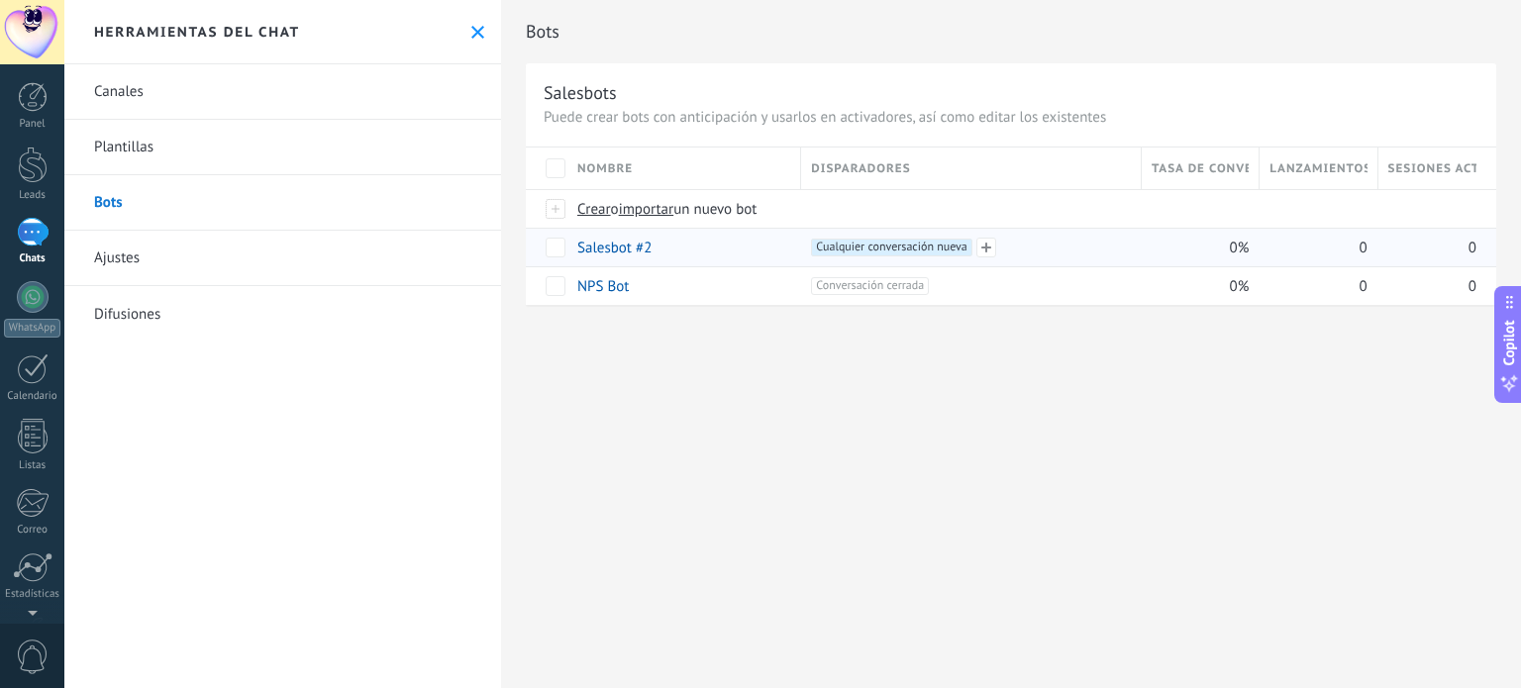
click at [907, 242] on span "Cualquier conversación nueva +0" at bounding box center [891, 248] width 160 height 18
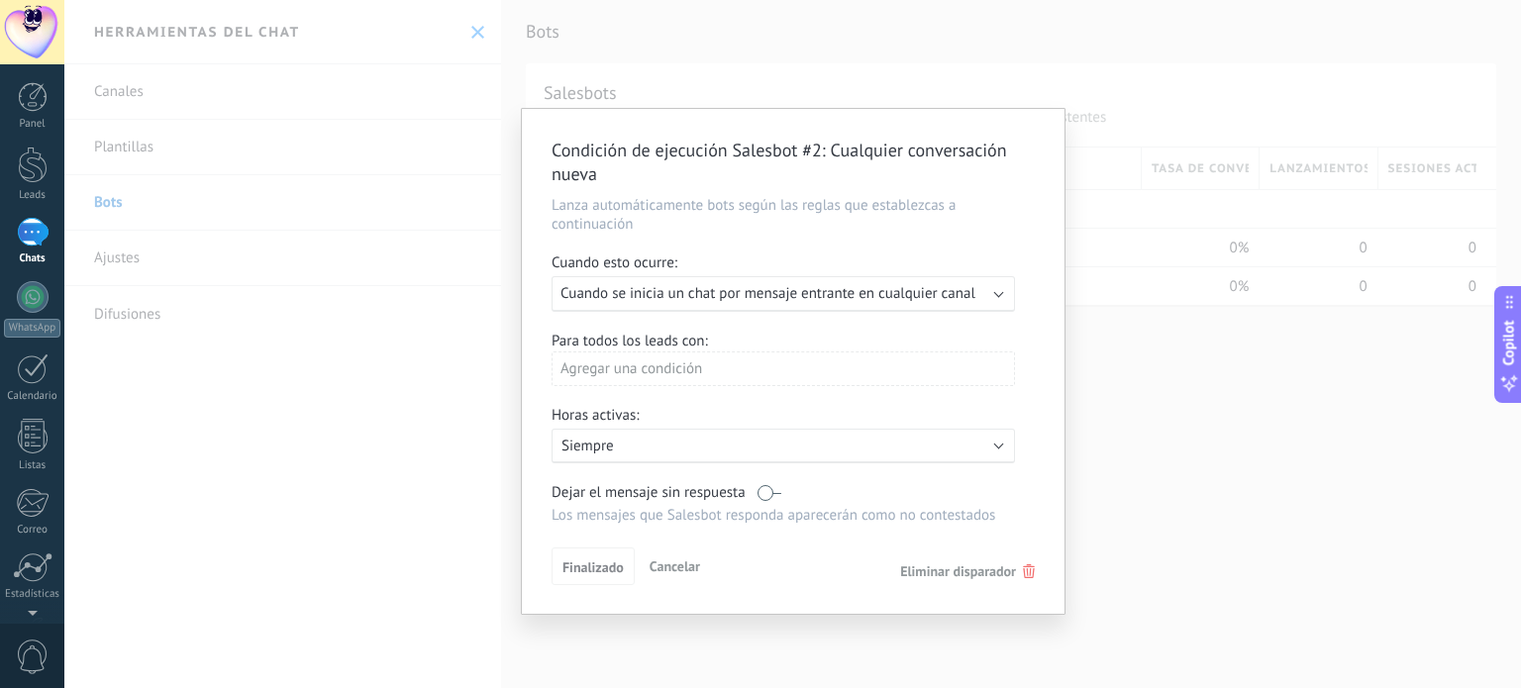
click at [967, 570] on span "Eliminar disparador" at bounding box center [958, 572] width 116 height 18
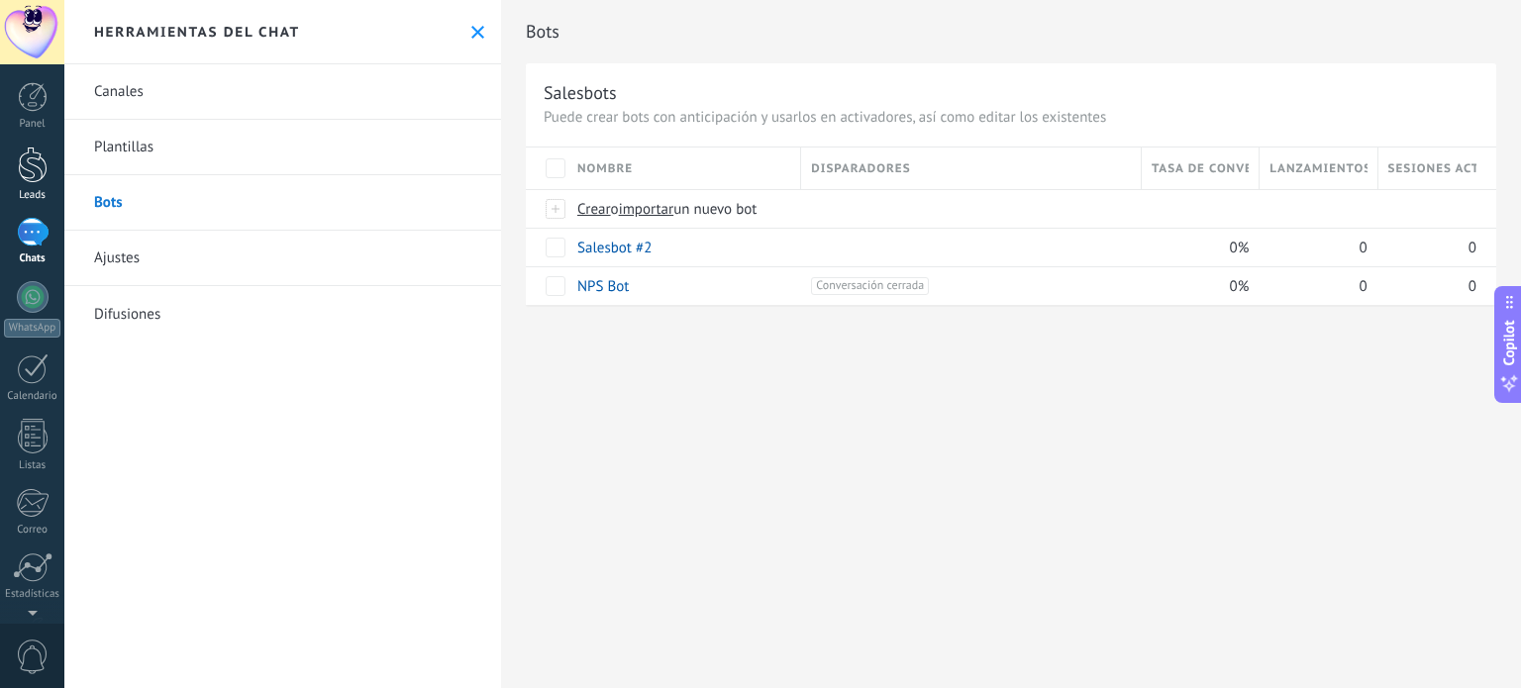
click at [32, 154] on div at bounding box center [33, 165] width 30 height 37
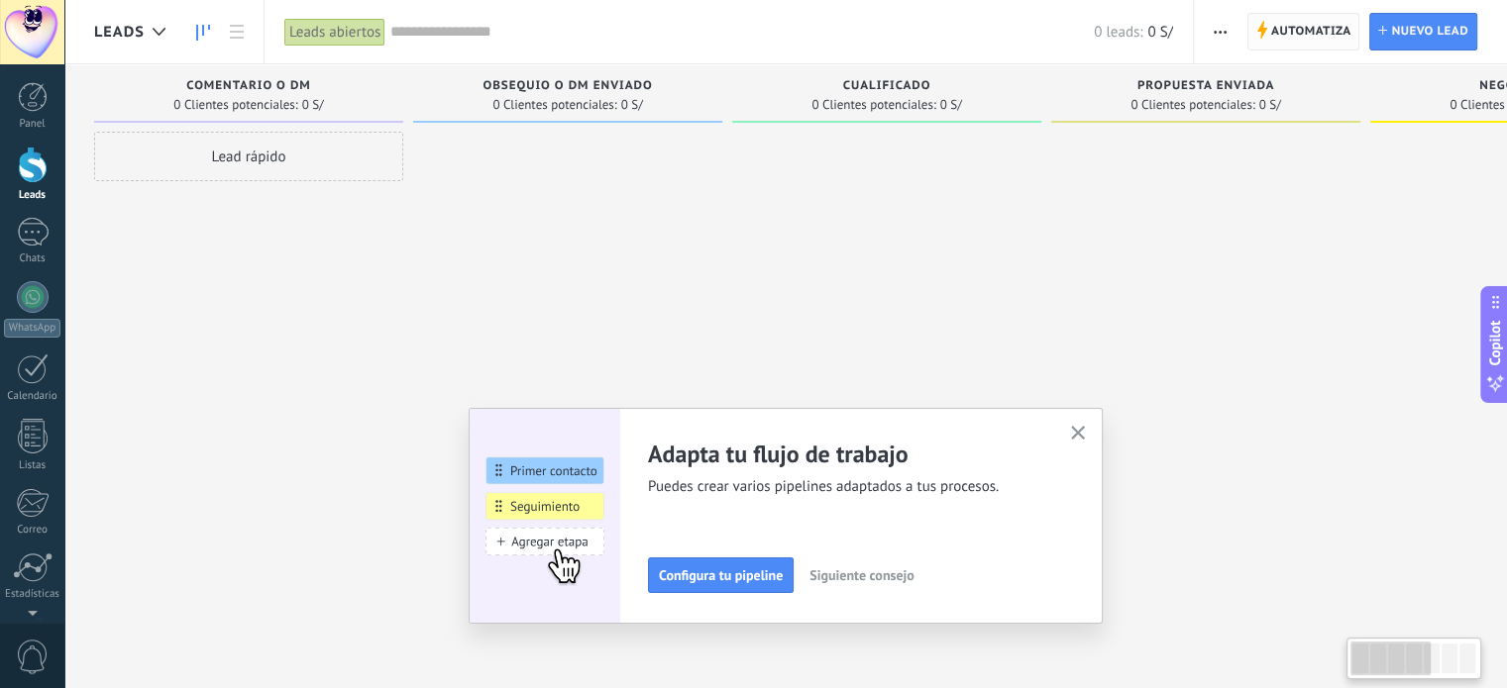
click at [1329, 39] on span "Automatiza" at bounding box center [1311, 32] width 80 height 36
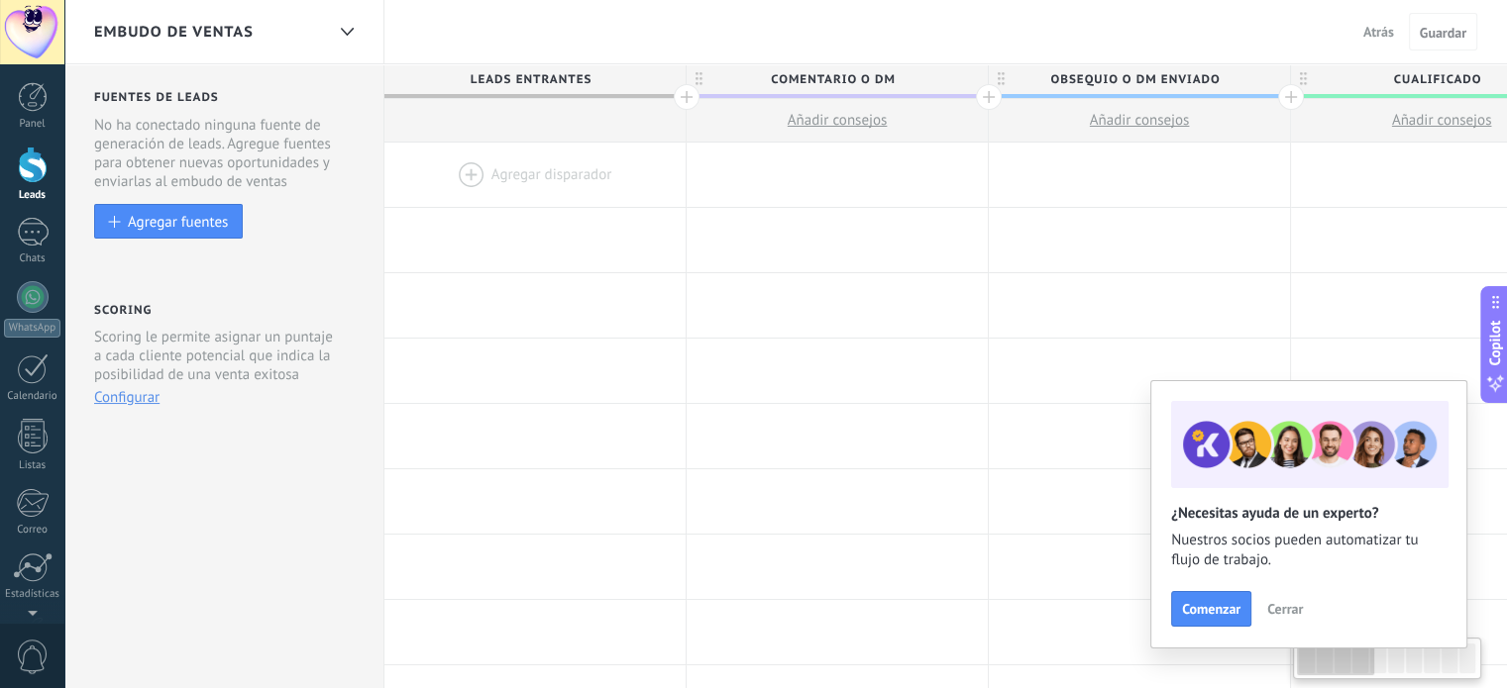
click at [534, 178] on div at bounding box center [534, 175] width 301 height 64
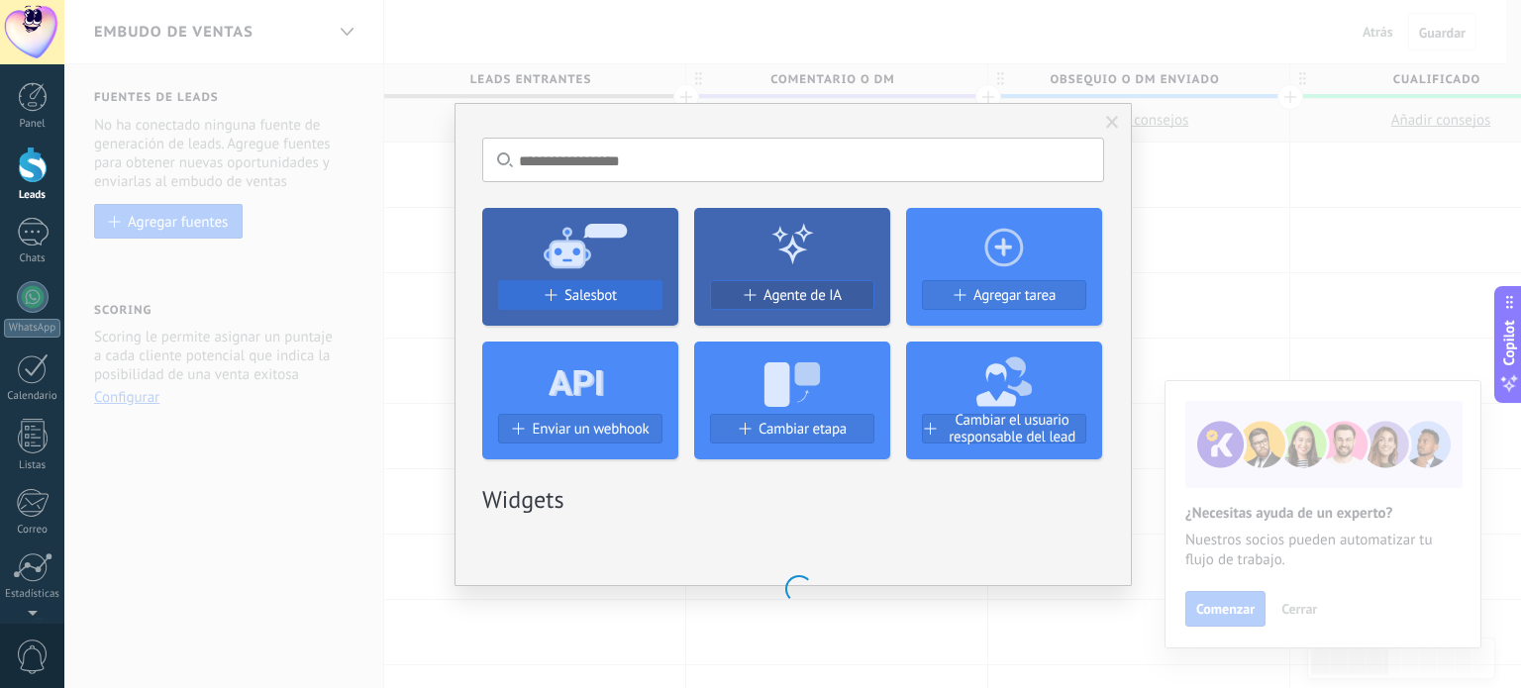
click at [560, 287] on div "Salesbot" at bounding box center [580, 295] width 162 height 17
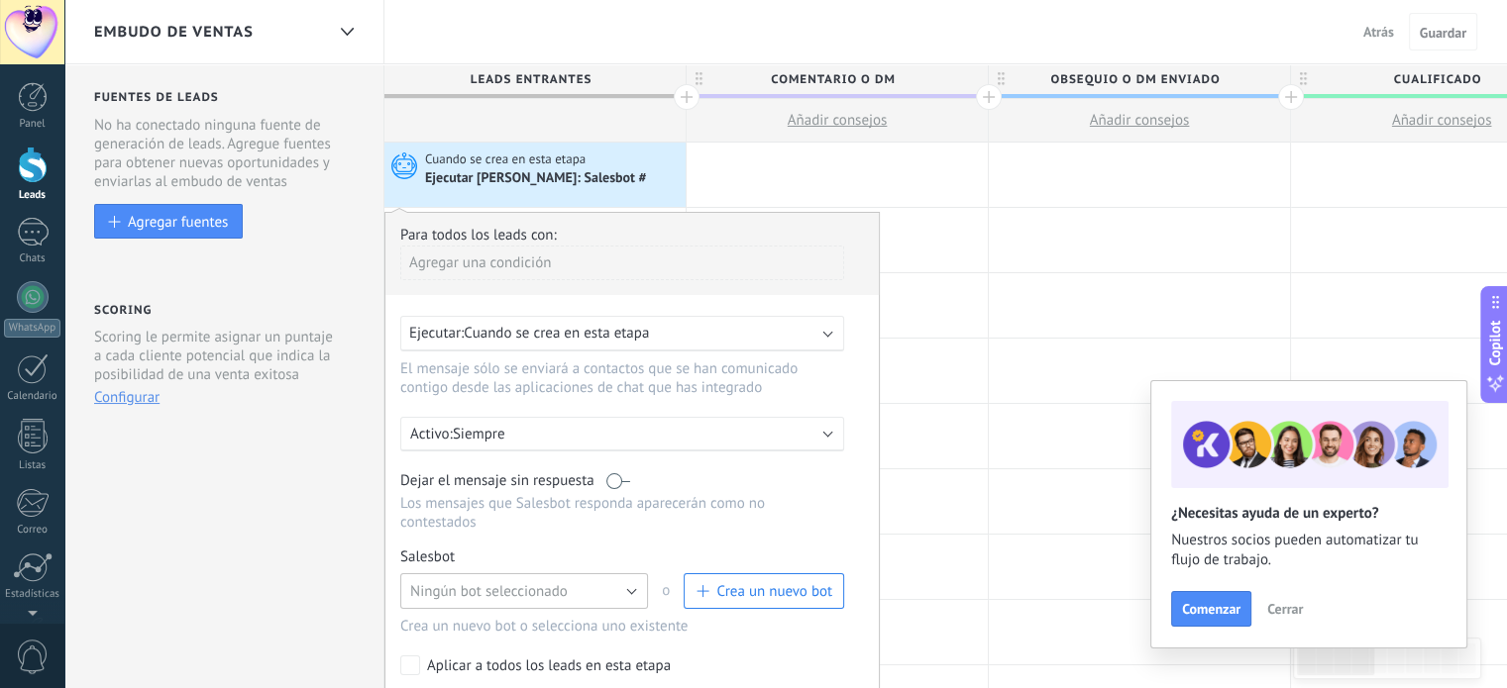
click at [553, 582] on span "Ningún bot seleccionado" at bounding box center [488, 591] width 157 height 19
click at [543, 616] on span "Salesbot #2" at bounding box center [514, 625] width 253 height 19
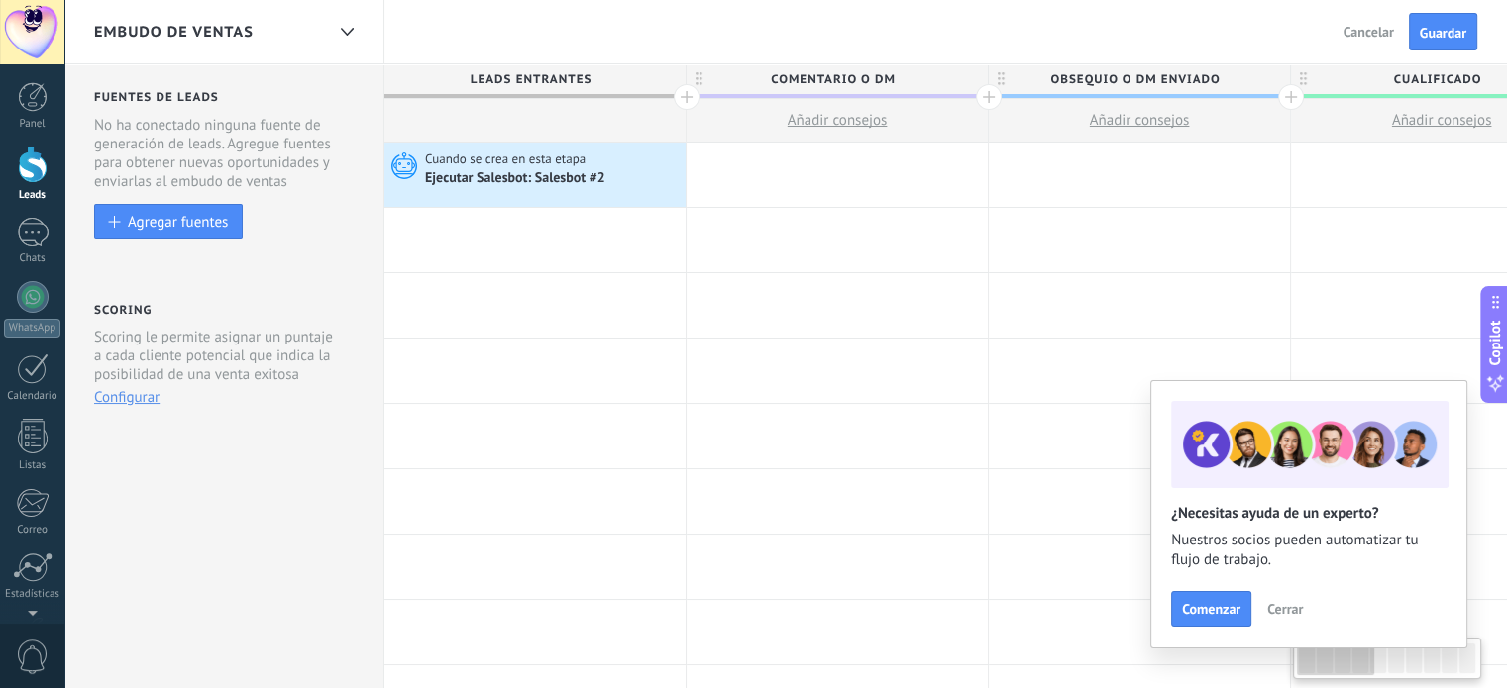
click at [1480, 17] on div "Atrás Cancelar Guardar" at bounding box center [1412, 31] width 188 height 63
click at [1458, 27] on span "Guardar" at bounding box center [1442, 33] width 47 height 14
